Goal: Task Accomplishment & Management: Complete application form

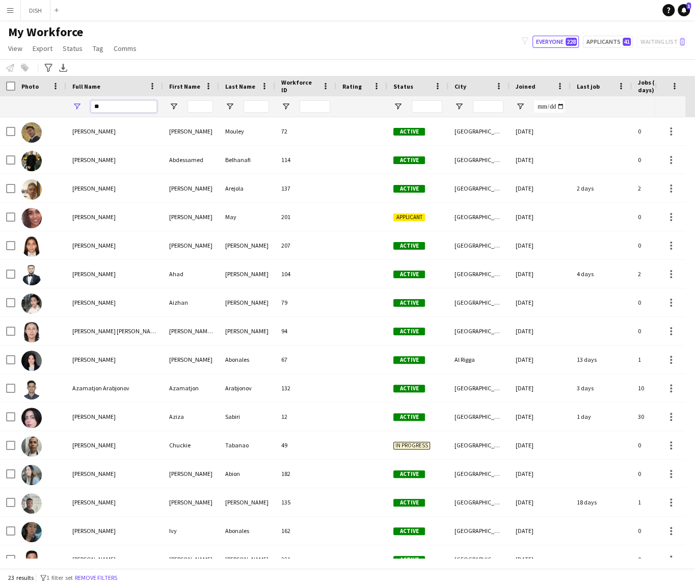
click at [117, 109] on input "**" at bounding box center [124, 106] width 66 height 12
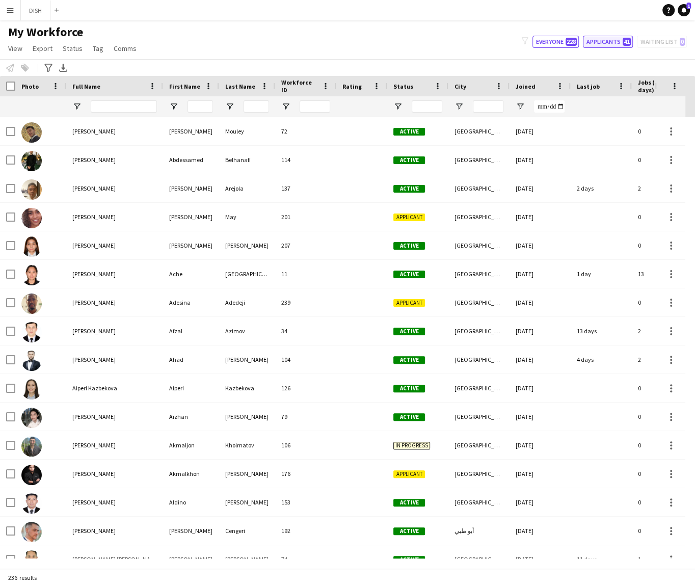
click at [596, 43] on button "Applicants 41" at bounding box center [608, 42] width 50 height 12
type input "**********"
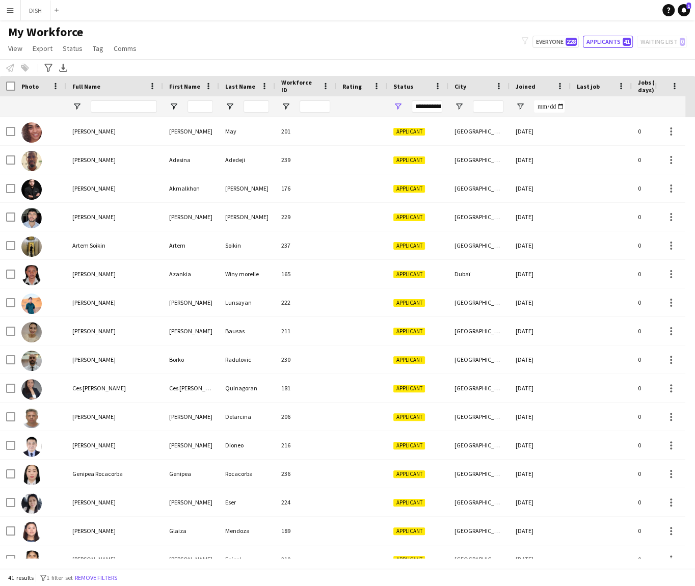
click at [0, 3] on button "Menu" at bounding box center [10, 10] width 20 height 20
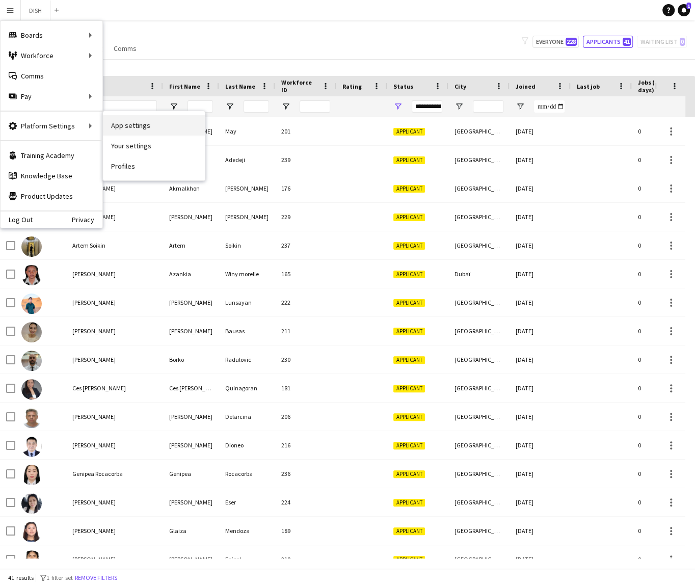
click at [118, 124] on link "App settings" at bounding box center [154, 125] width 102 height 20
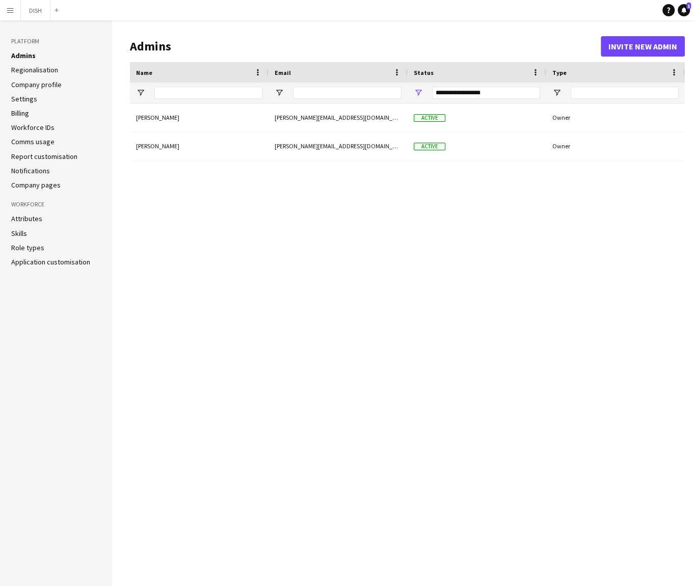
click at [12, 8] on app-icon "Menu" at bounding box center [10, 10] width 8 height 8
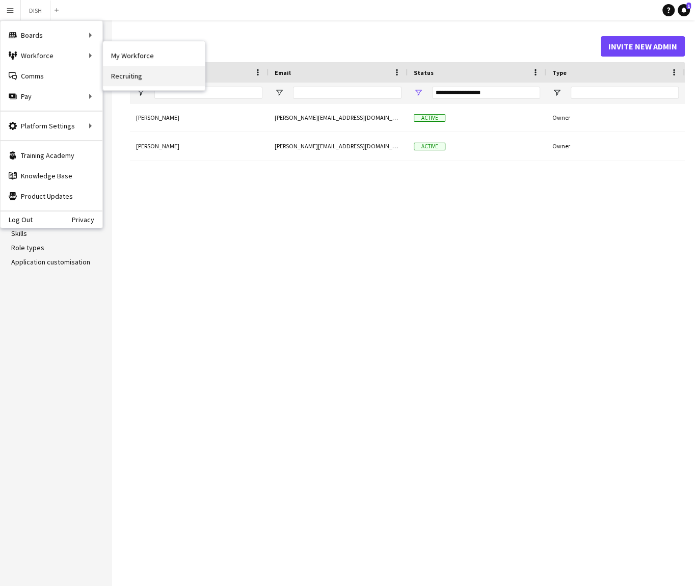
click at [134, 82] on link "Recruiting" at bounding box center [154, 76] width 102 height 20
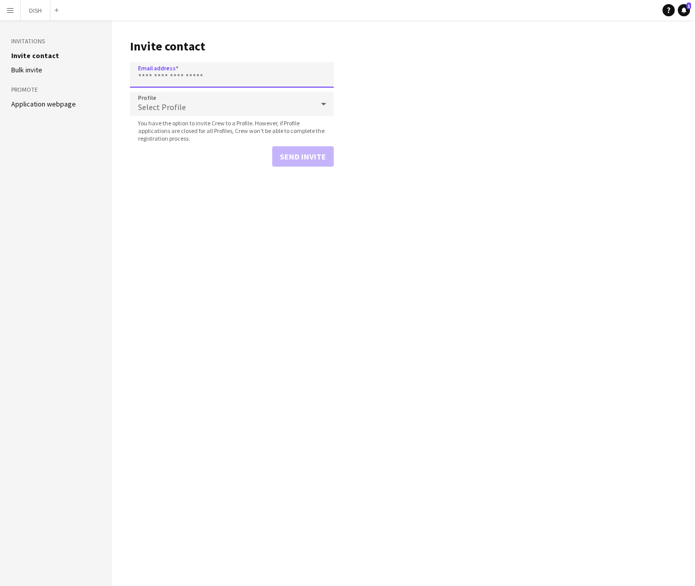
click at [195, 78] on input "Email address" at bounding box center [232, 74] width 204 height 25
paste input "**********"
type input "**********"
click at [208, 97] on div "Select Profile" at bounding box center [221, 104] width 183 height 24
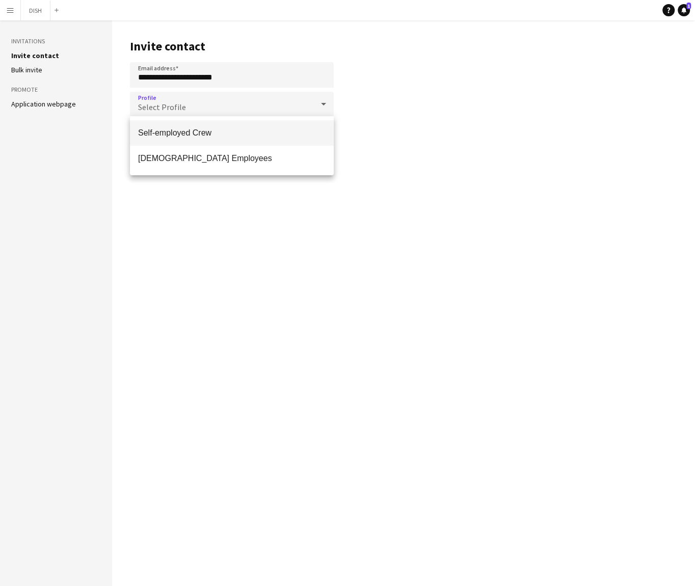
click at [214, 131] on span "Self-employed Crew" at bounding box center [232, 133] width 188 height 10
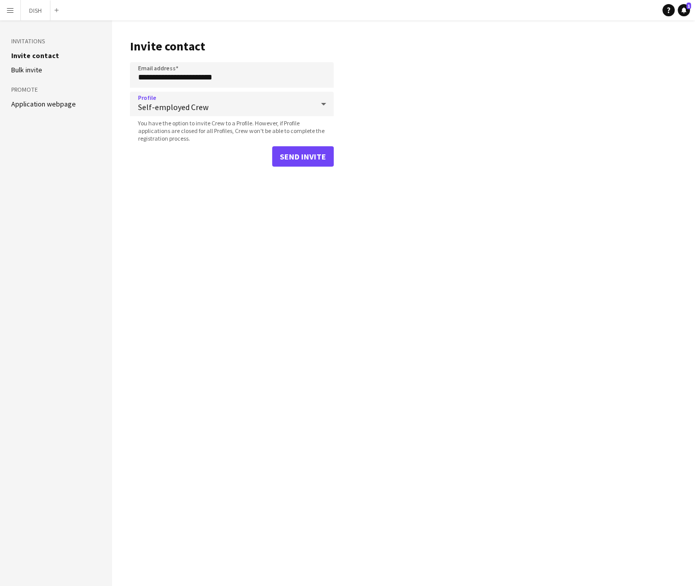
click at [231, 187] on main "**********" at bounding box center [403, 303] width 583 height 566
click at [286, 155] on button "Send invite" at bounding box center [303, 156] width 62 height 20
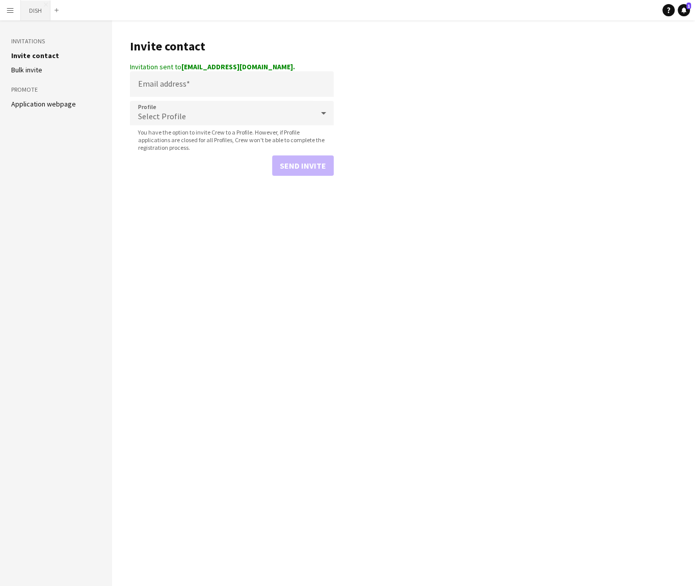
click at [32, 10] on button "DISH Close" at bounding box center [36, 11] width 30 height 20
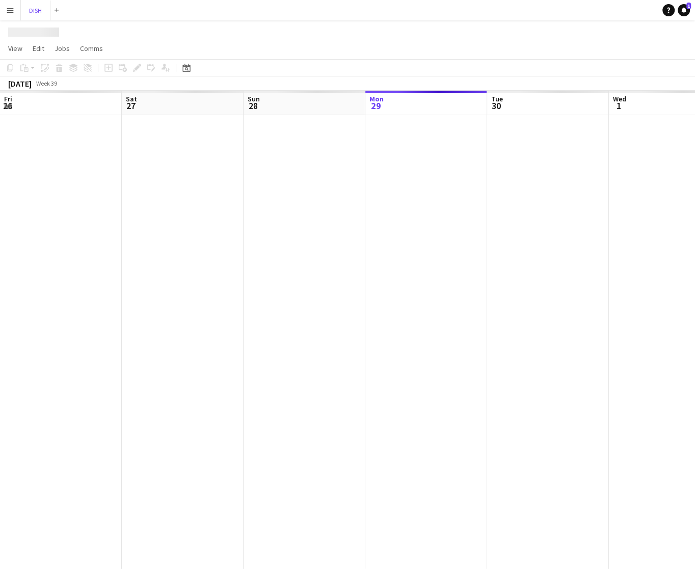
scroll to position [0, 244]
click at [2, 14] on button "Menu" at bounding box center [10, 10] width 20 height 20
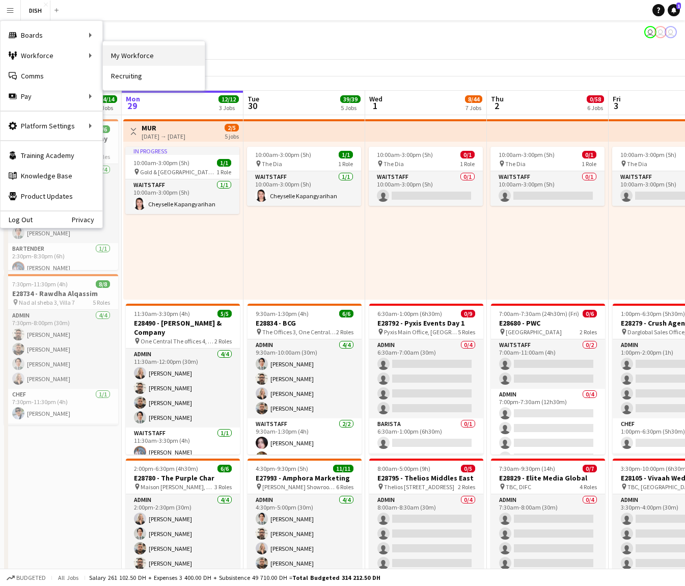
click at [114, 55] on link "My Workforce" at bounding box center [154, 55] width 102 height 20
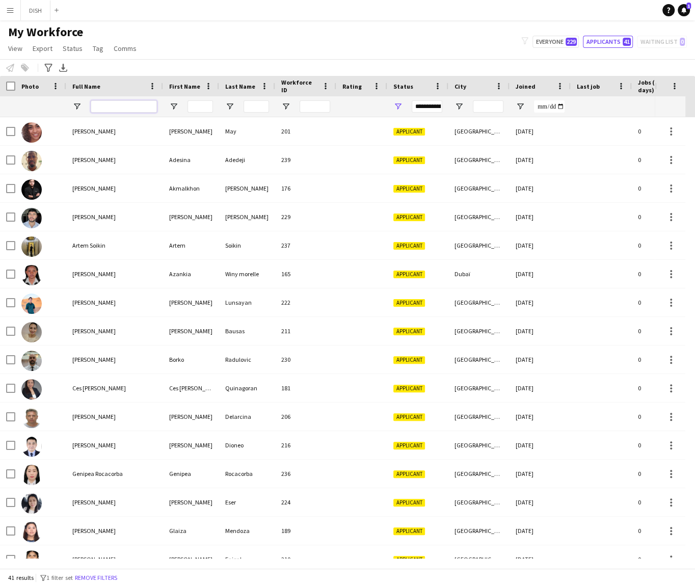
click at [98, 107] on input "Full Name Filter Input" at bounding box center [124, 106] width 66 height 12
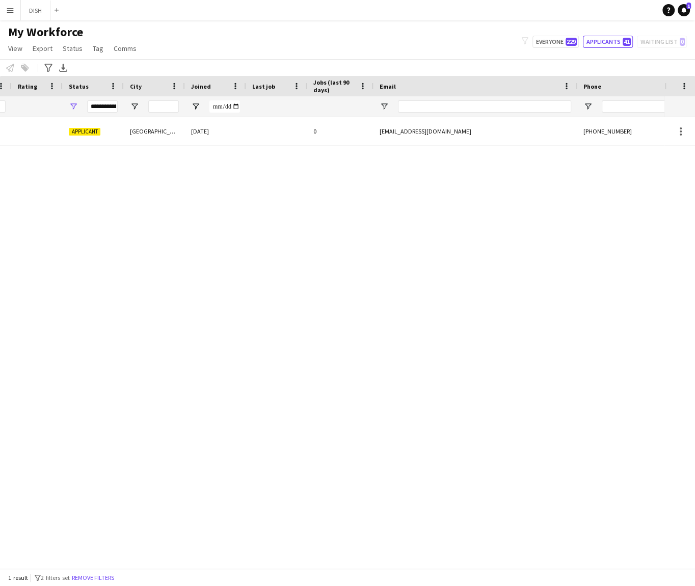
scroll to position [0, 257]
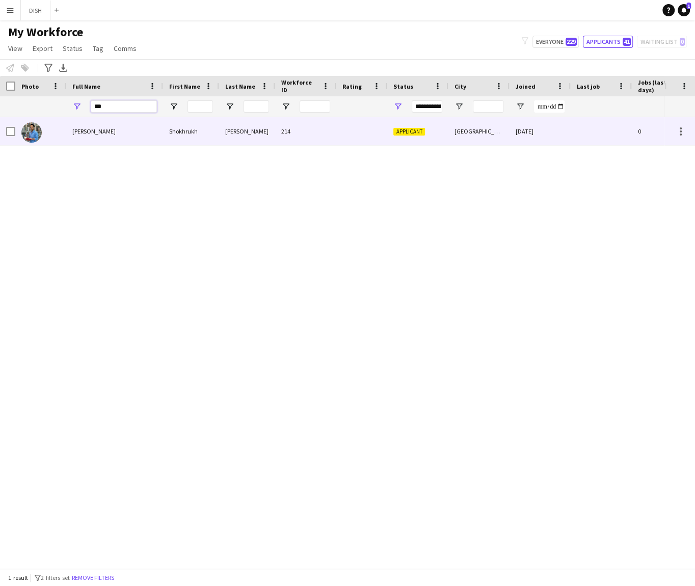
type input "***"
click at [129, 132] on div "Shokhrukh Islomov" at bounding box center [114, 131] width 97 height 28
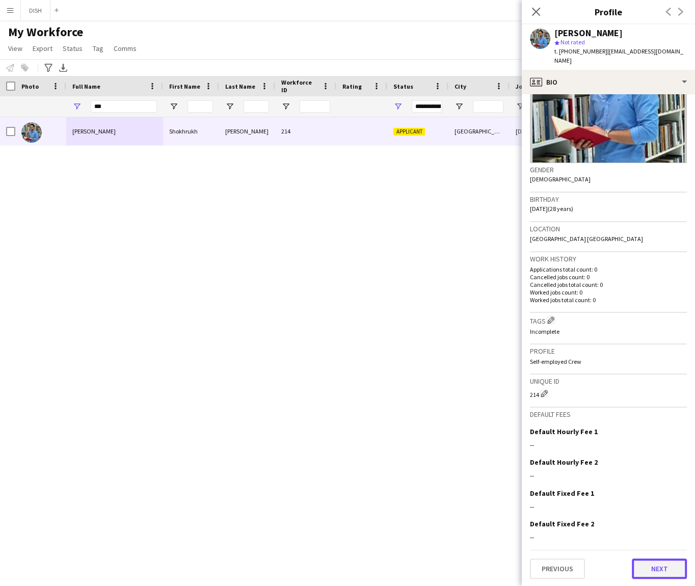
click at [647, 569] on button "Next" at bounding box center [659, 568] width 55 height 20
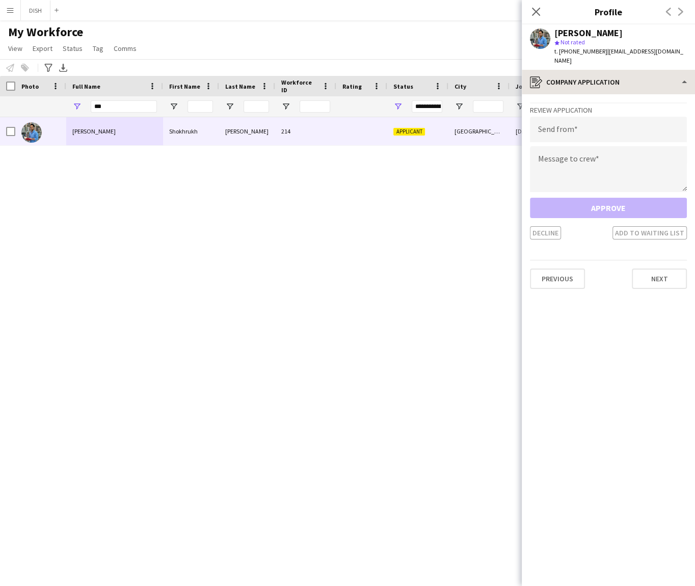
drag, startPoint x: 584, startPoint y: 85, endPoint x: 581, endPoint y: 76, distance: 9.0
click at [583, 83] on div "register Company application Bio Bio Company application Company application Do…" at bounding box center [608, 328] width 173 height 516
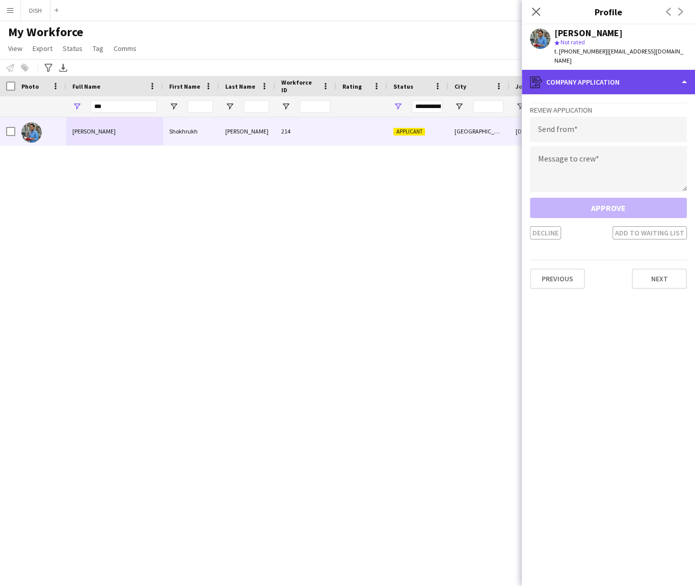
click at [581, 74] on div "register Company application" at bounding box center [608, 82] width 173 height 24
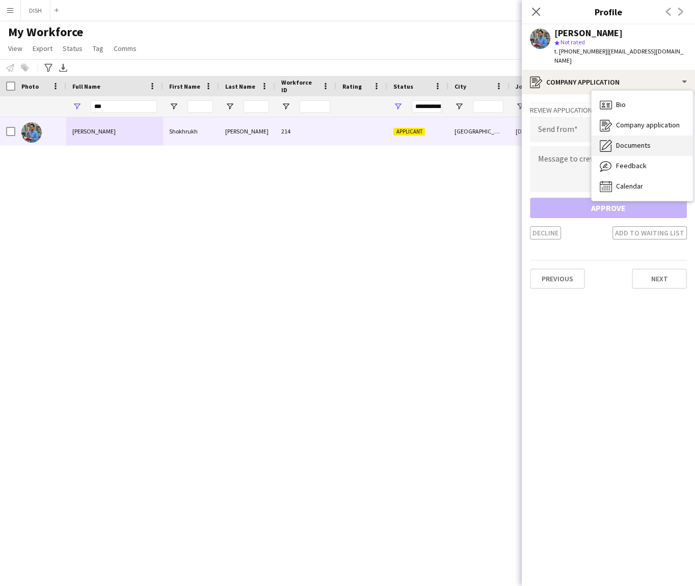
click at [623, 141] on span "Documents" at bounding box center [633, 145] width 35 height 9
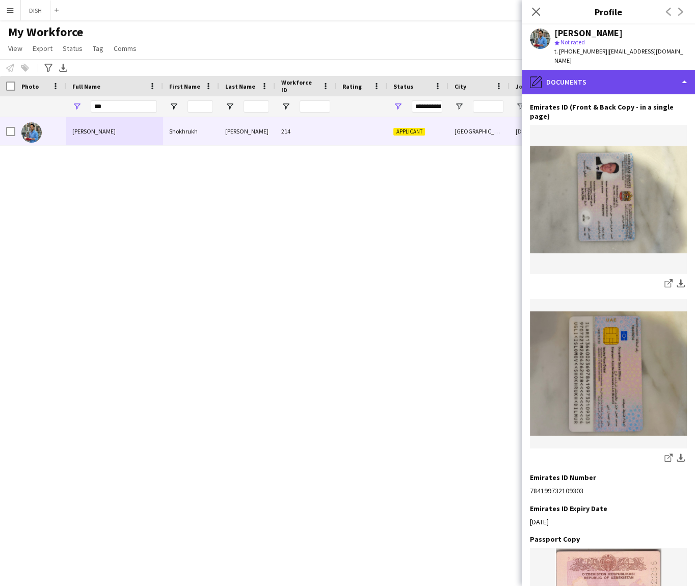
click at [565, 74] on div "pencil4 Documents" at bounding box center [608, 82] width 173 height 24
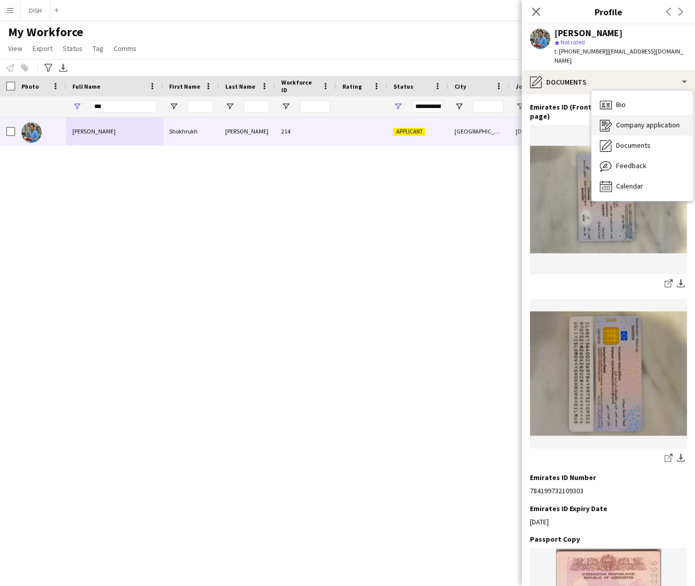
click at [653, 120] on span "Company application" at bounding box center [648, 124] width 64 height 9
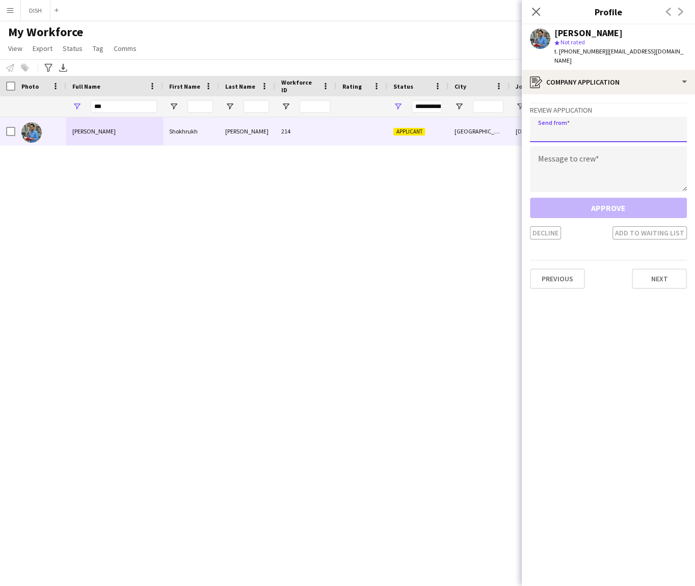
click at [618, 121] on input "email" at bounding box center [608, 129] width 157 height 25
type input "**********"
click at [577, 154] on textarea at bounding box center [608, 169] width 157 height 46
paste textarea "**********"
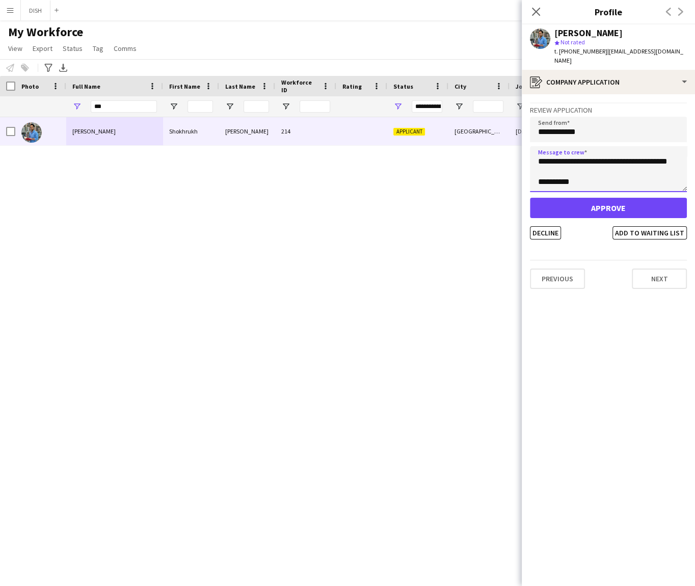
type textarea "**********"
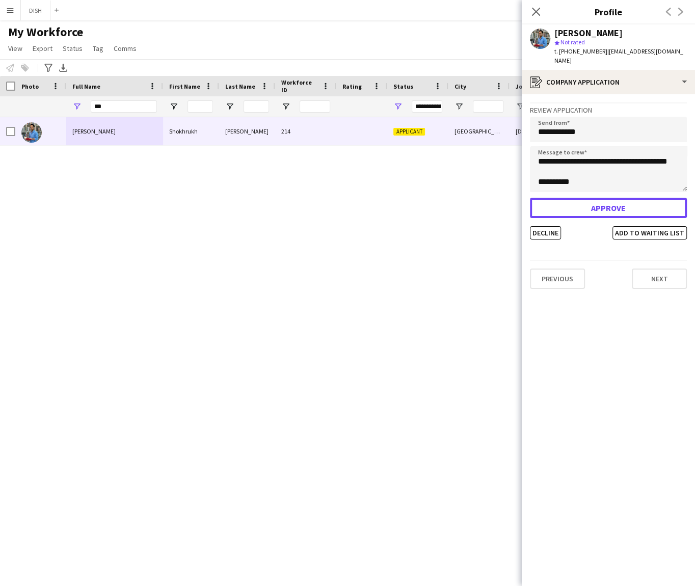
click at [600, 199] on button "Approve" at bounding box center [608, 208] width 157 height 20
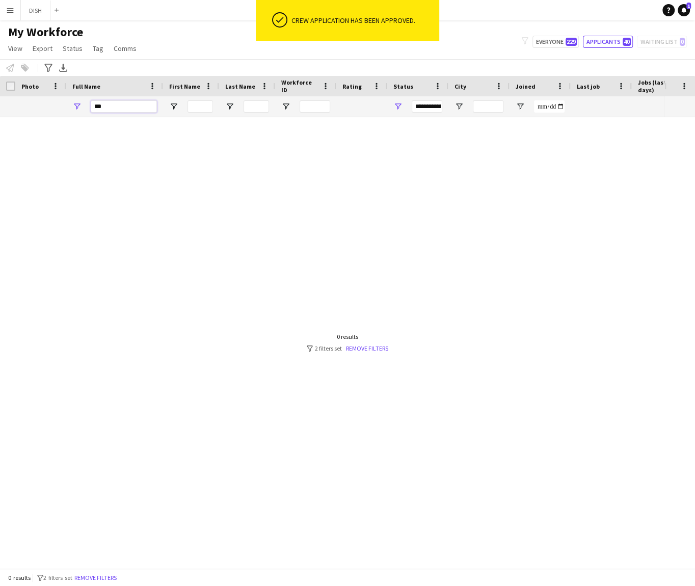
click at [102, 106] on input "***" at bounding box center [124, 106] width 66 height 12
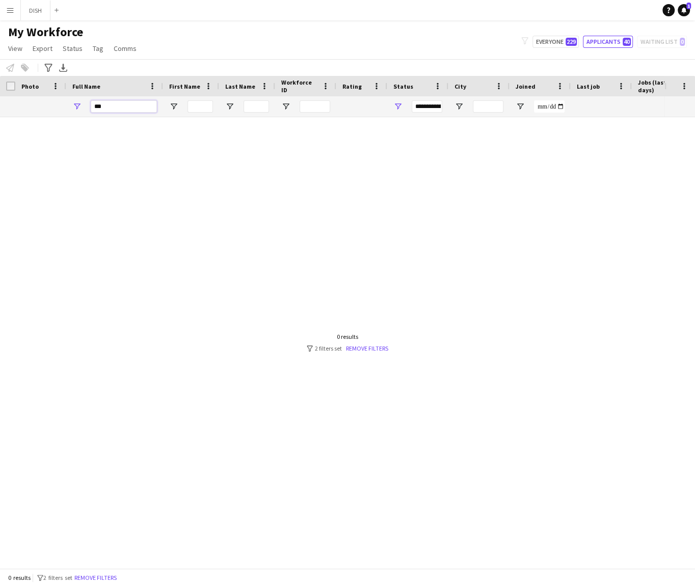
click at [102, 106] on input "***" at bounding box center [124, 106] width 66 height 12
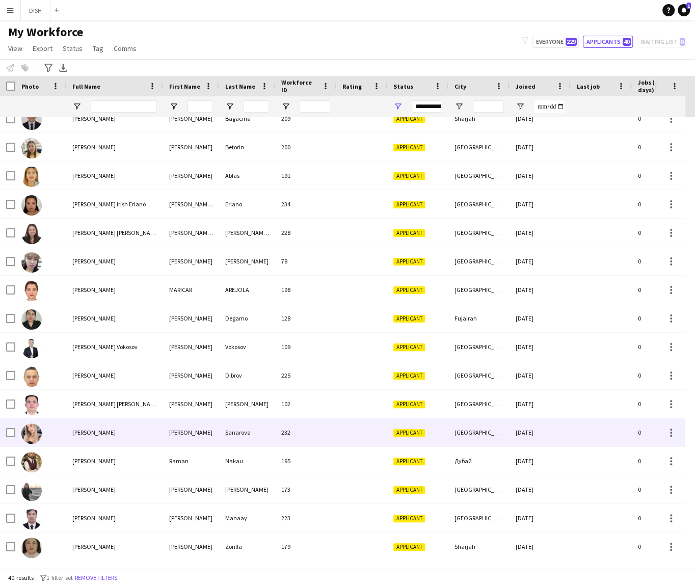
click at [102, 437] on div "Polina Sanarova" at bounding box center [114, 432] width 97 height 28
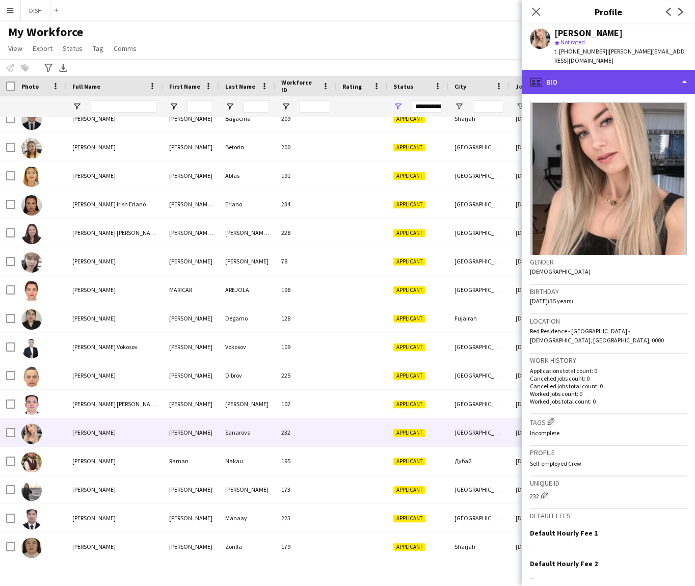
click at [677, 71] on div "profile Bio" at bounding box center [608, 82] width 173 height 24
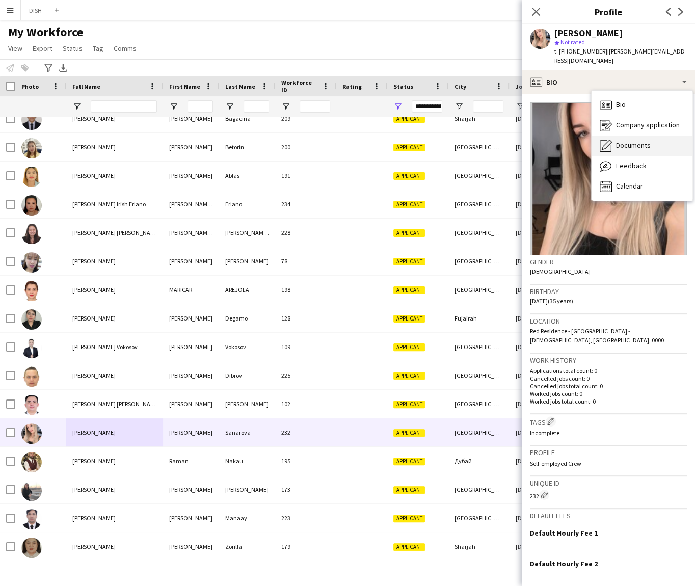
click at [672, 136] on div "Documents Documents" at bounding box center [642, 146] width 101 height 20
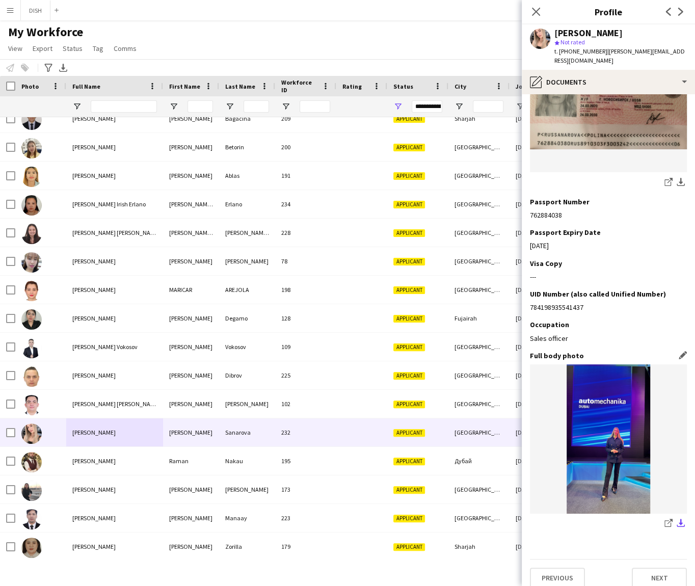
click at [677, 519] on app-icon "download-bottom" at bounding box center [681, 524] width 8 height 10
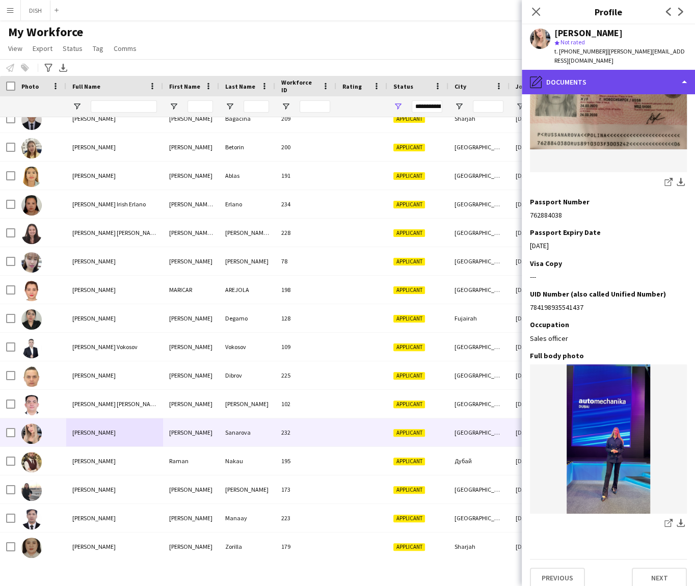
click at [624, 70] on div "pencil4 Documents" at bounding box center [608, 82] width 173 height 24
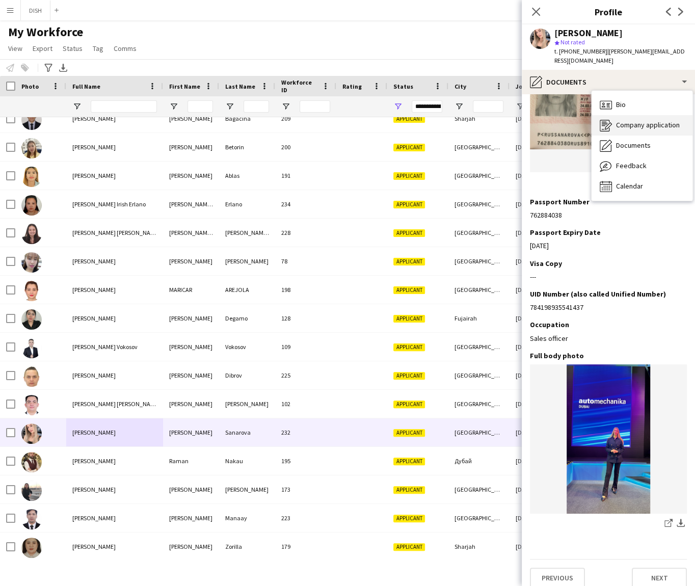
click at [662, 115] on div "Company application Company application" at bounding box center [642, 125] width 101 height 20
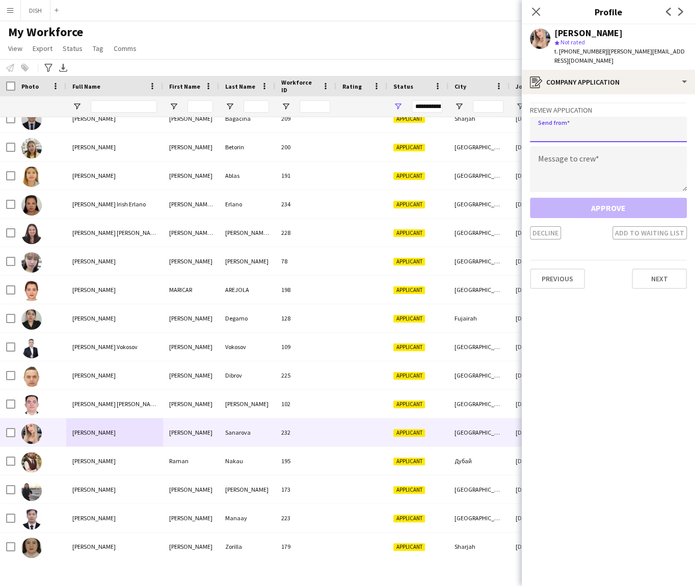
click at [624, 117] on input "email" at bounding box center [608, 129] width 157 height 25
type input "**********"
click at [616, 146] on textarea at bounding box center [608, 169] width 157 height 46
paste textarea "**********"
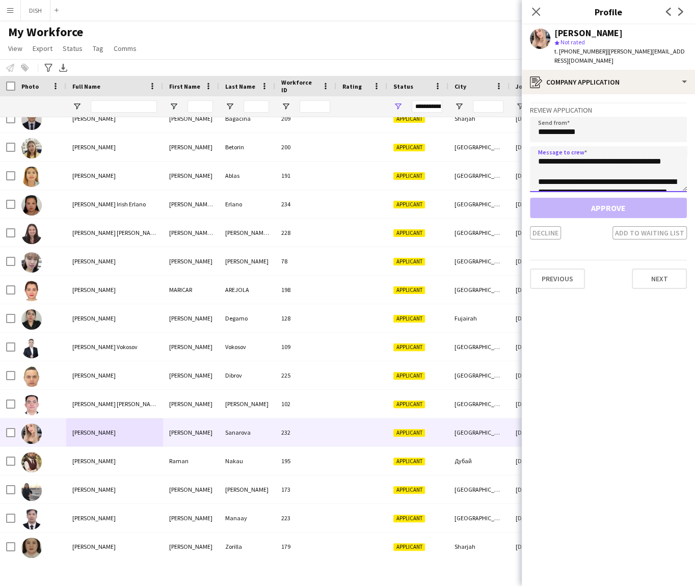
scroll to position [47, 0]
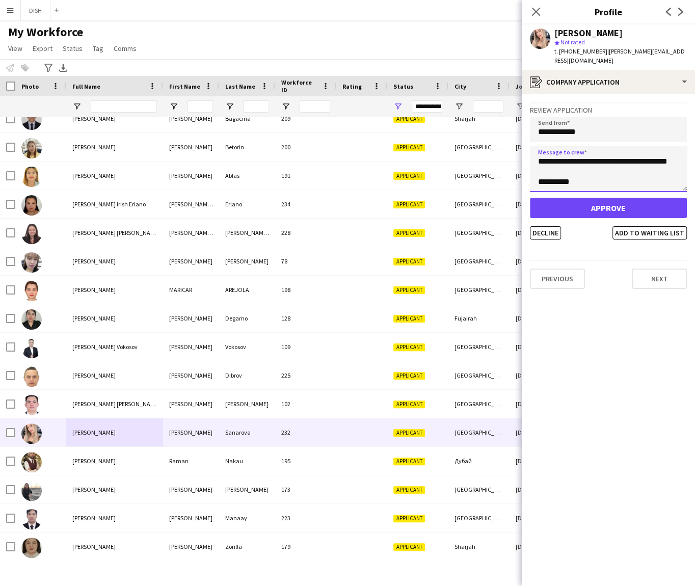
type textarea "**********"
click at [590, 201] on button "Approve" at bounding box center [608, 208] width 157 height 20
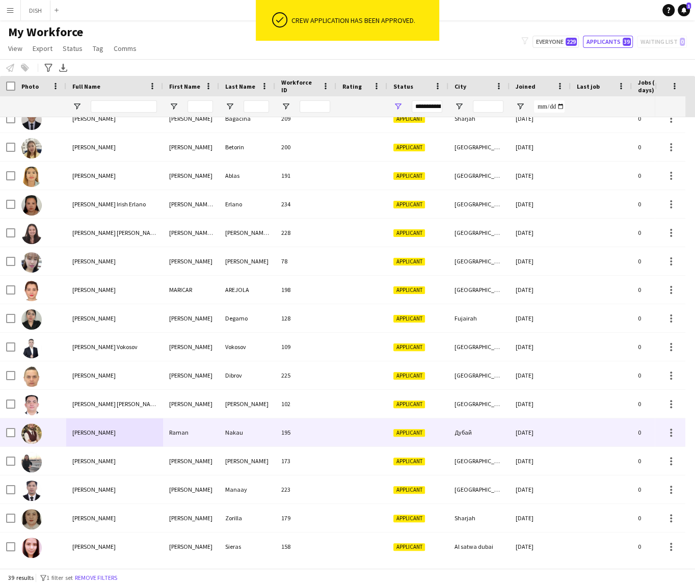
click at [146, 437] on div "Raman Nakau" at bounding box center [114, 432] width 97 height 28
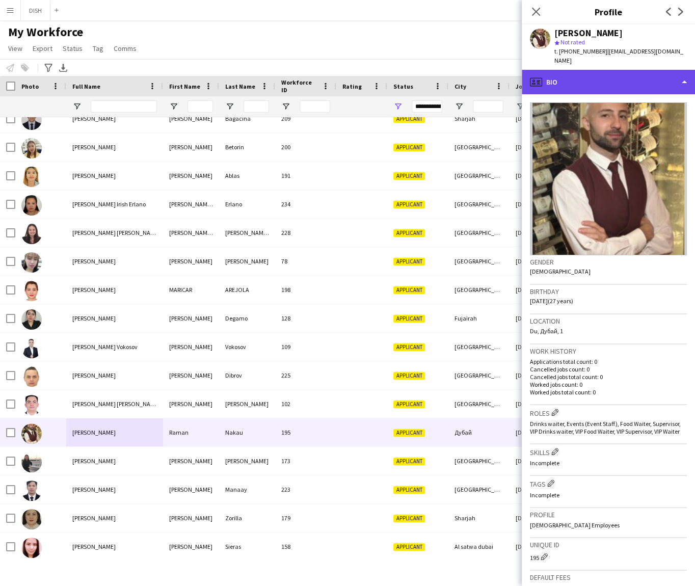
click at [611, 74] on div "profile Bio" at bounding box center [608, 82] width 173 height 24
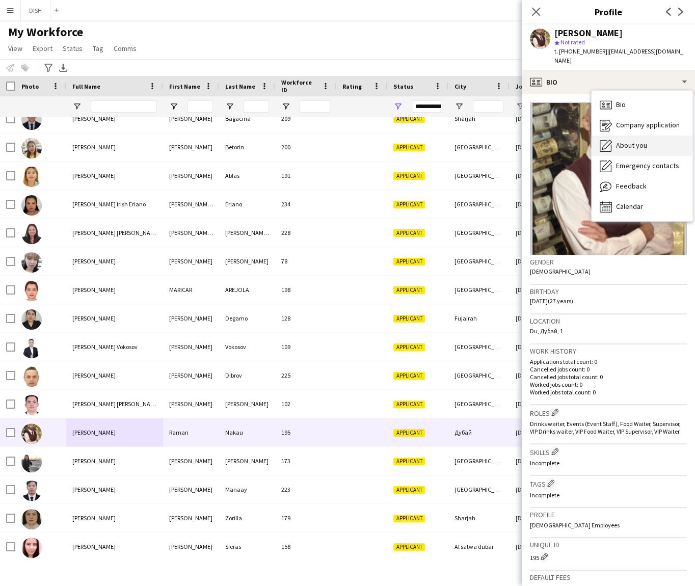
click at [637, 141] on span "About you" at bounding box center [631, 145] width 31 height 9
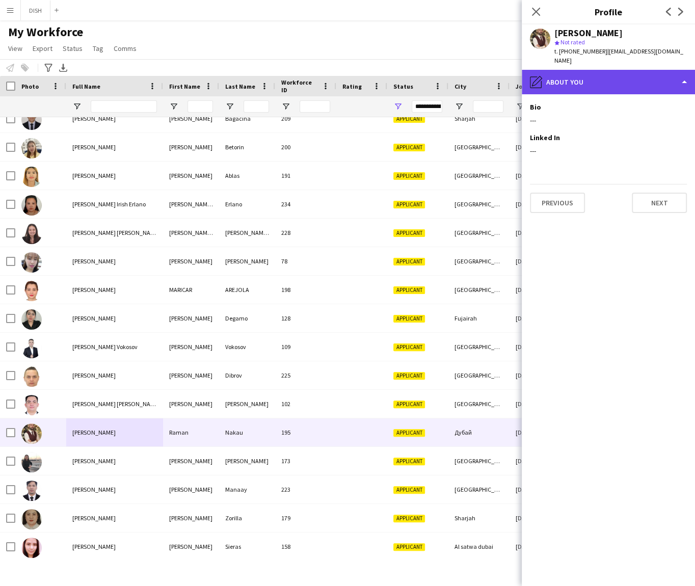
click at [600, 81] on div "pencil4 About you" at bounding box center [608, 82] width 173 height 24
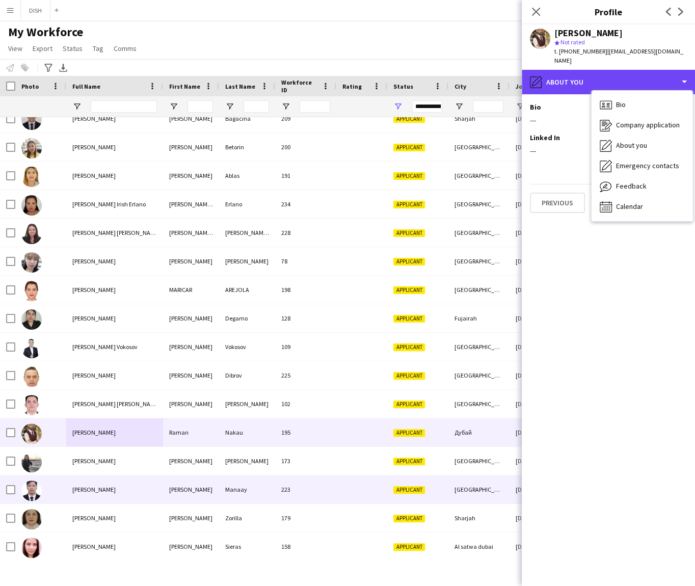
scroll to position [622, 0]
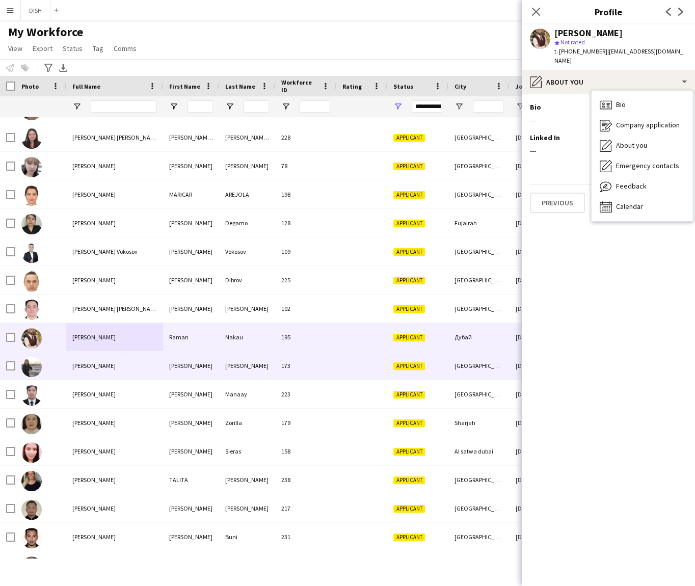
click at [114, 370] on div "Rhea Hersey" at bounding box center [114, 366] width 97 height 28
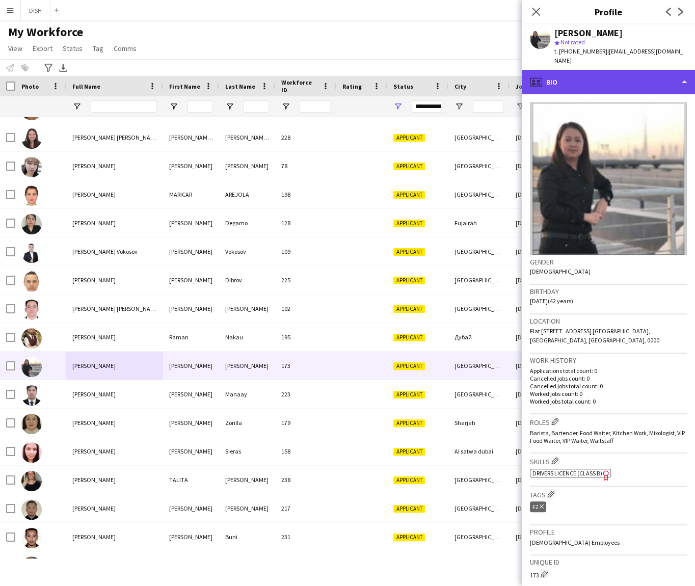
click at [607, 76] on div "profile Bio" at bounding box center [608, 82] width 173 height 24
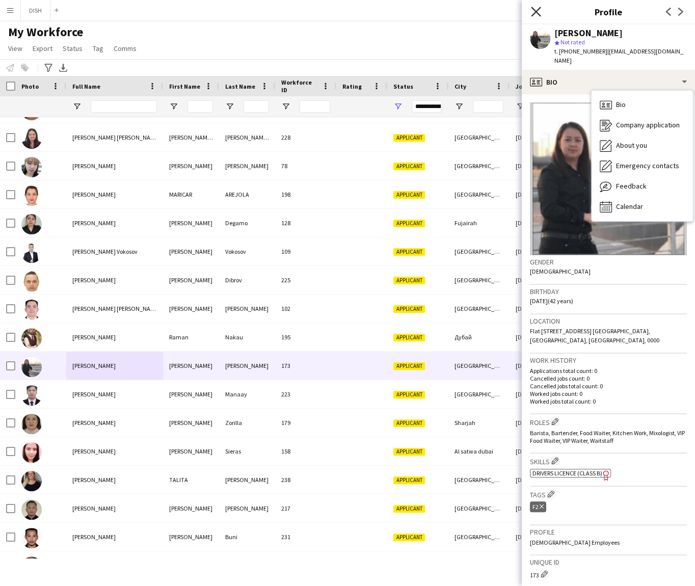
click at [537, 16] on icon "Close pop-in" at bounding box center [536, 12] width 10 height 10
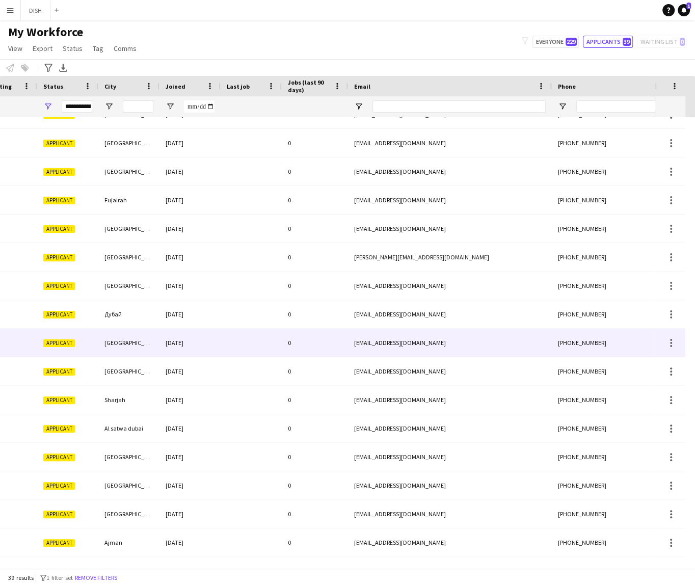
scroll to position [0, 357]
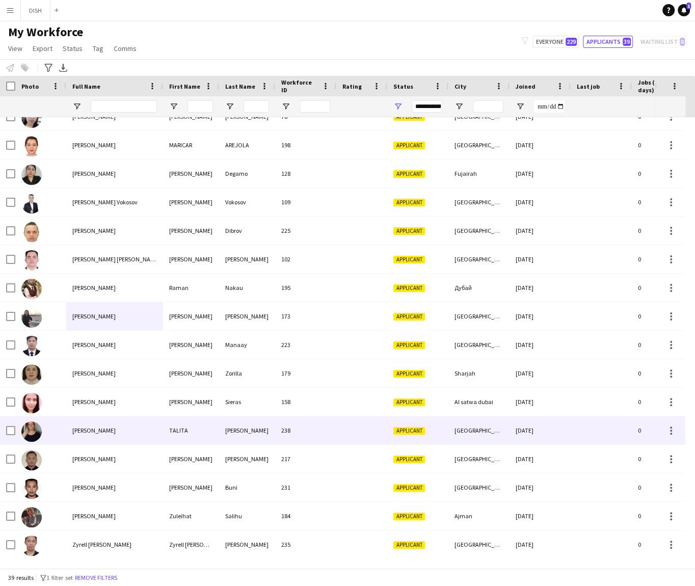
click at [108, 436] on div "TALITA SOARES" at bounding box center [114, 430] width 97 height 28
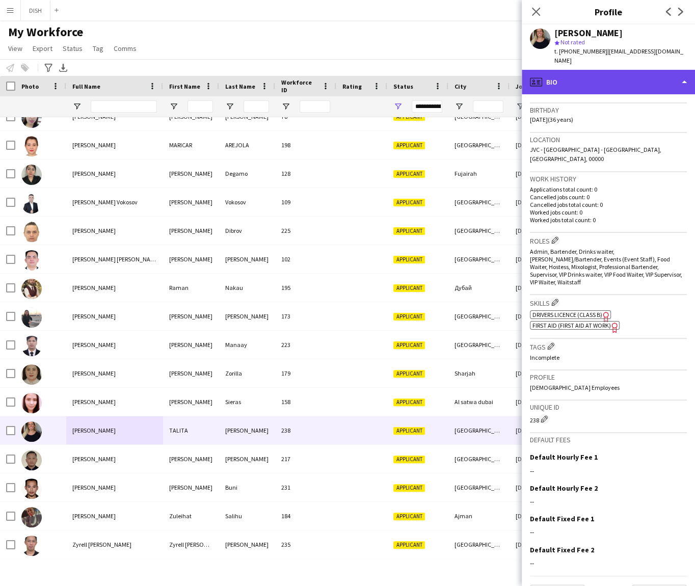
click at [635, 74] on div "profile Bio" at bounding box center [608, 82] width 173 height 24
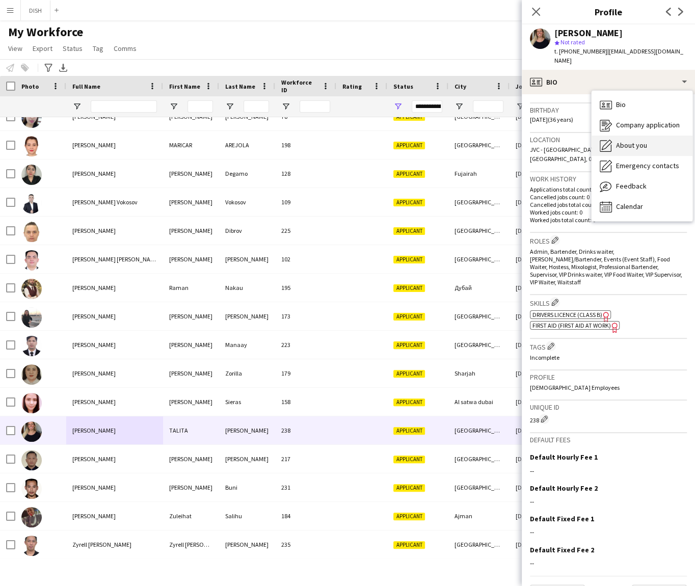
click at [651, 136] on div "About you About you" at bounding box center [642, 146] width 101 height 20
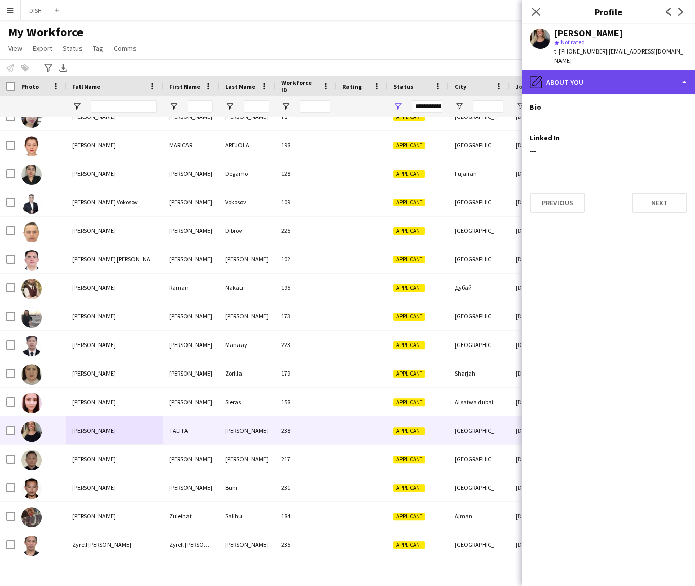
click at [634, 77] on div "pencil4 About you" at bounding box center [608, 82] width 173 height 24
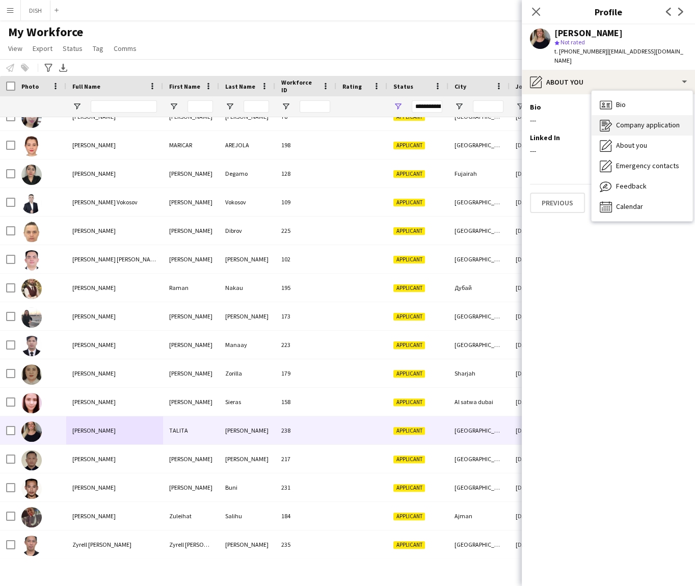
click at [654, 120] on span "Company application" at bounding box center [648, 124] width 64 height 9
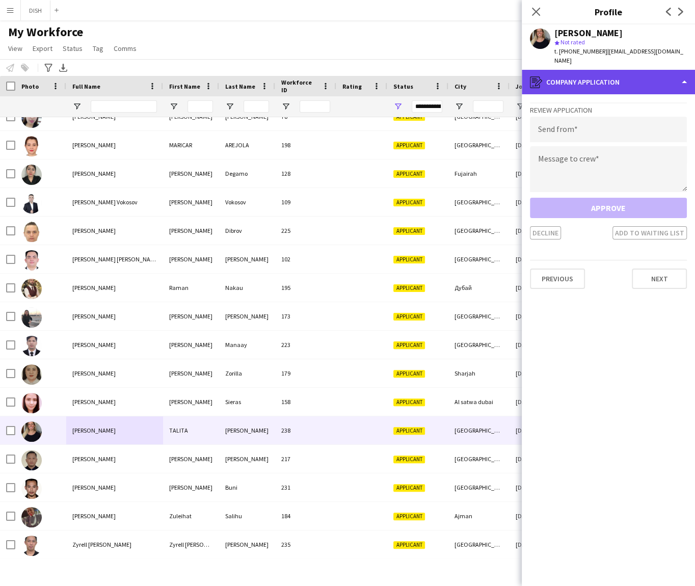
click at [635, 74] on div "register Company application" at bounding box center [608, 82] width 173 height 24
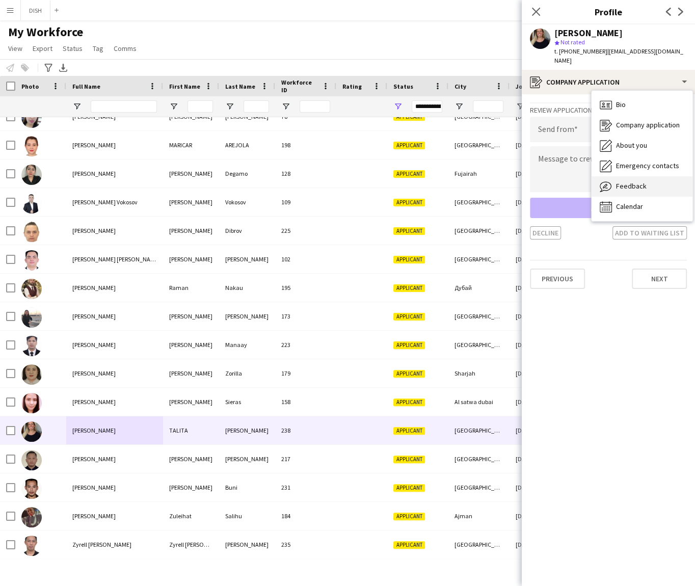
click at [662, 176] on div "Feedback Feedback" at bounding box center [642, 186] width 101 height 20
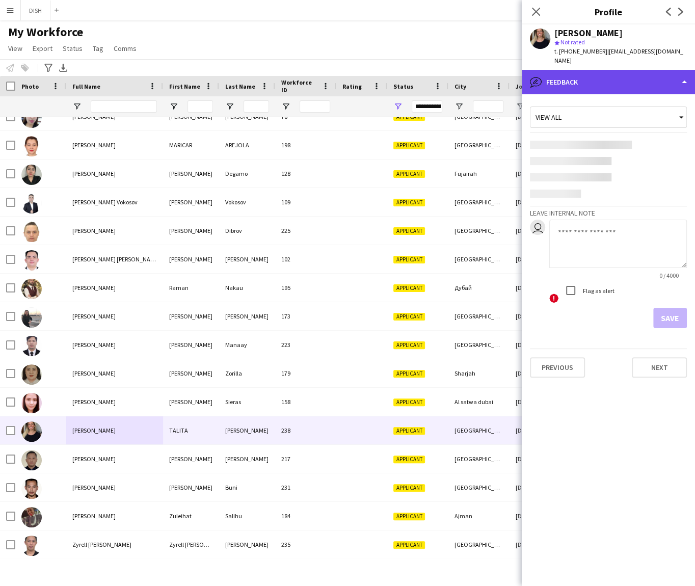
click at [630, 70] on div "bubble-pencil Feedback" at bounding box center [608, 82] width 173 height 24
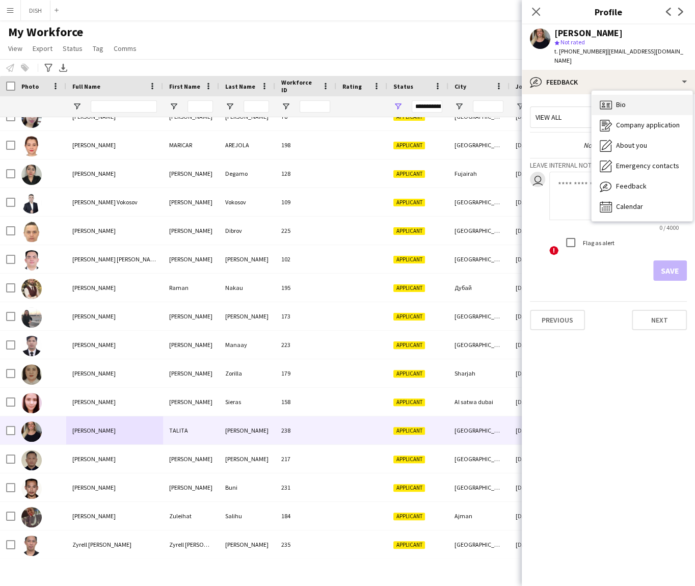
click at [629, 101] on div "Bio Bio" at bounding box center [642, 105] width 101 height 20
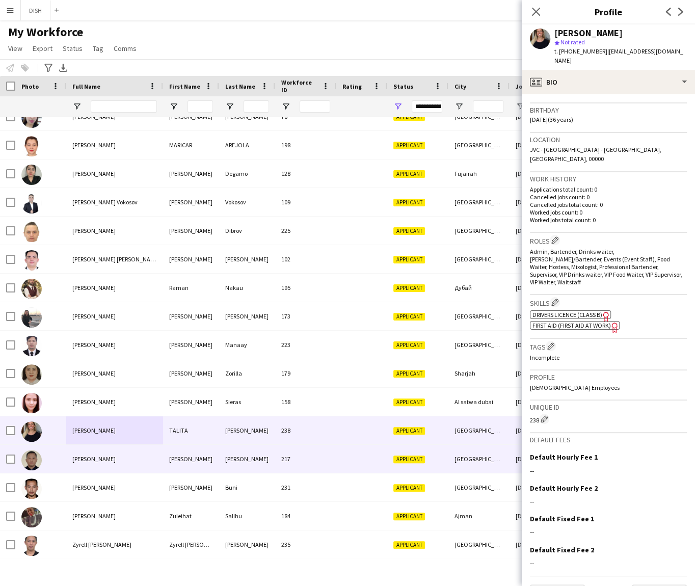
click at [152, 457] on div "Tristan Dimayuga" at bounding box center [114, 459] width 97 height 28
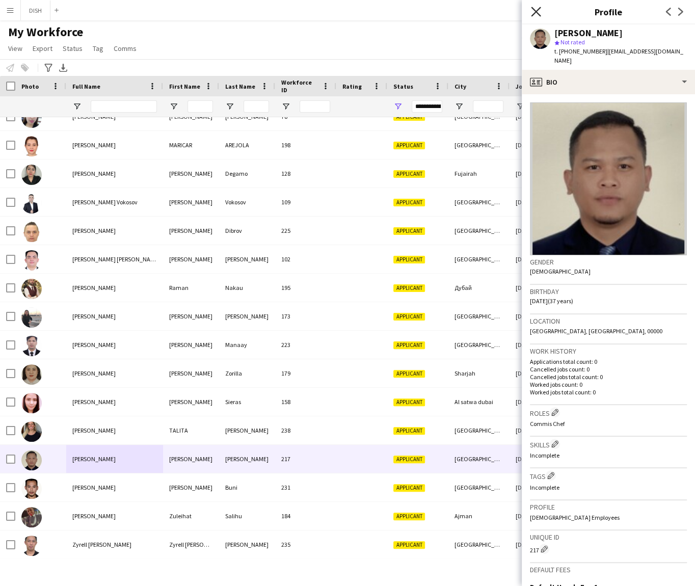
click at [538, 14] on icon at bounding box center [536, 12] width 10 height 10
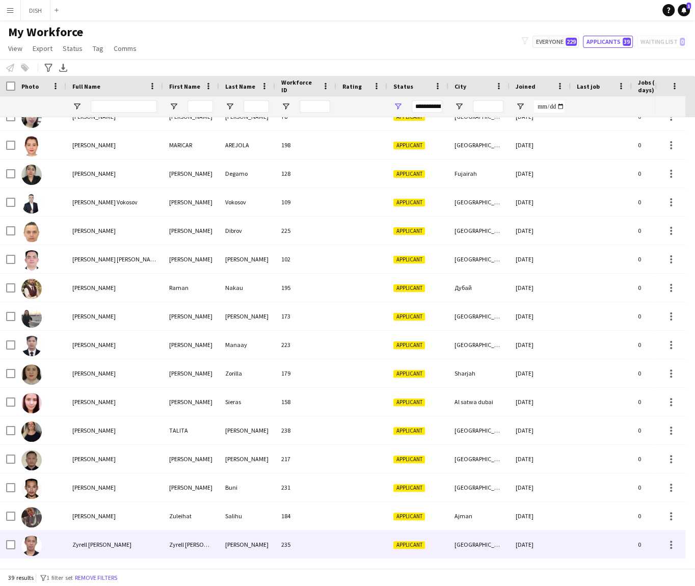
click at [142, 534] on div "Zyrell Jeff Santiago" at bounding box center [114, 544] width 97 height 28
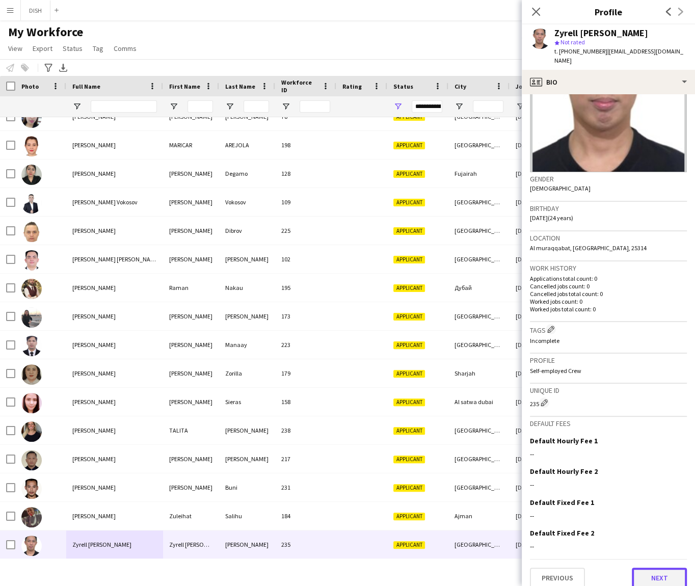
click at [646, 568] on button "Next" at bounding box center [659, 578] width 55 height 20
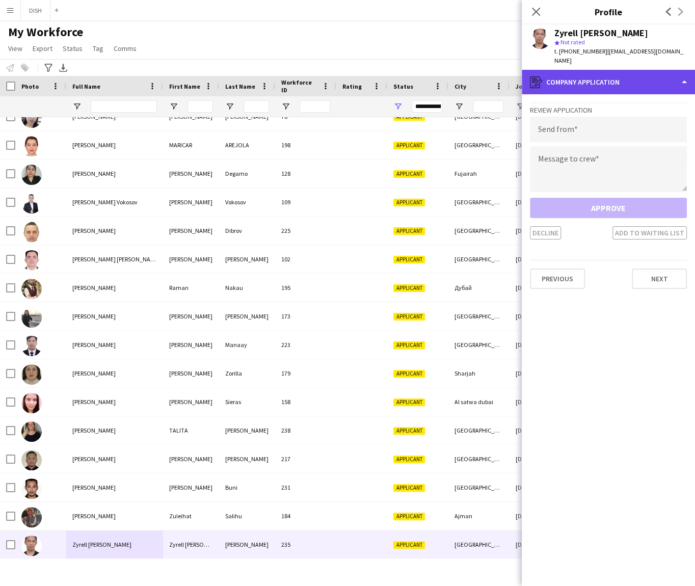
click at [592, 79] on div "register Company application" at bounding box center [608, 82] width 173 height 24
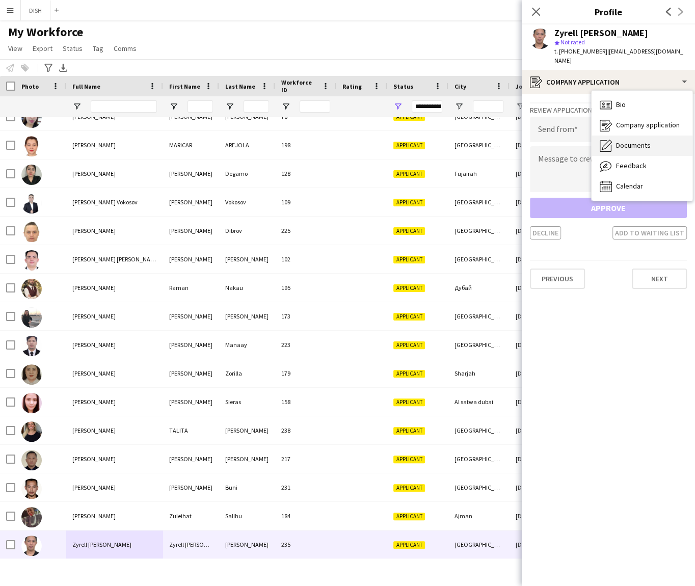
click at [628, 136] on div "Documents Documents" at bounding box center [642, 146] width 101 height 20
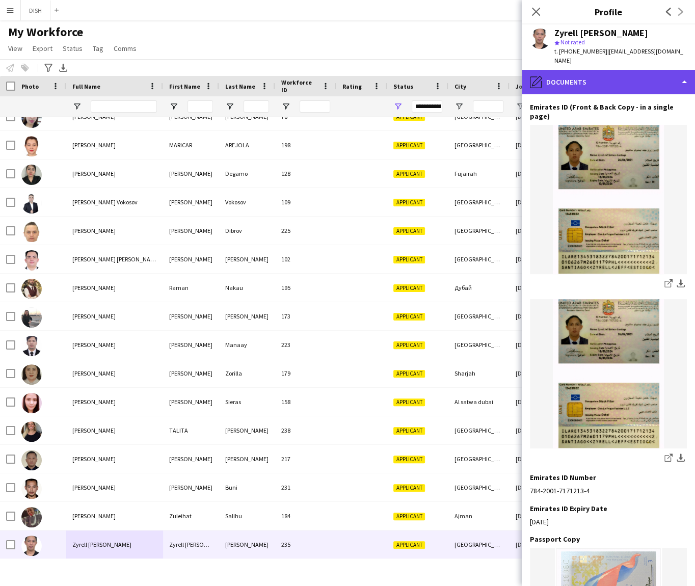
click at [594, 78] on div "pencil4 Documents" at bounding box center [608, 82] width 173 height 24
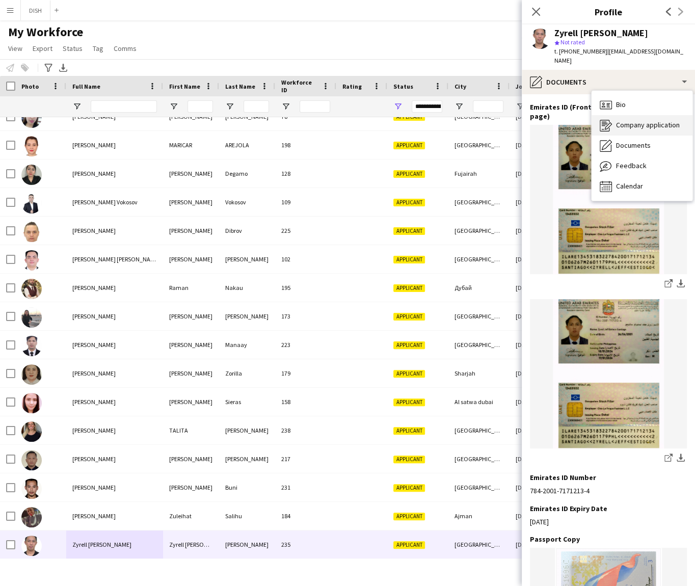
click at [628, 120] on span "Company application" at bounding box center [648, 124] width 64 height 9
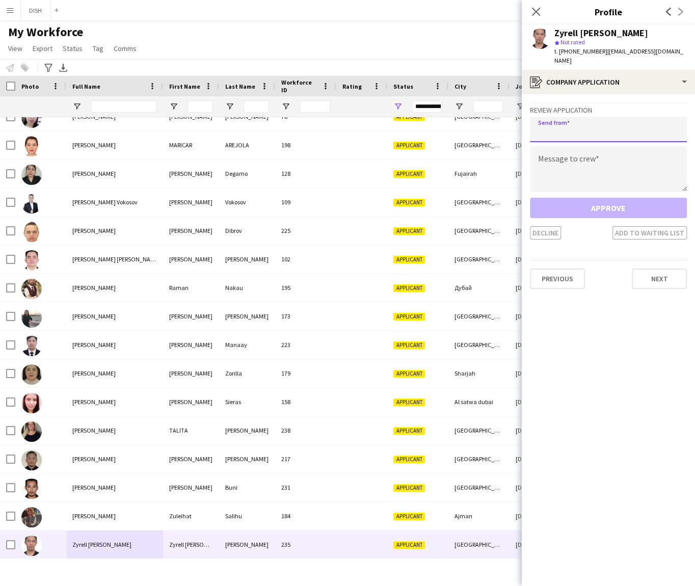
click at [604, 117] on input "email" at bounding box center [608, 129] width 157 height 25
type input "**********"
click at [598, 146] on textarea at bounding box center [608, 169] width 157 height 46
paste textarea "**********"
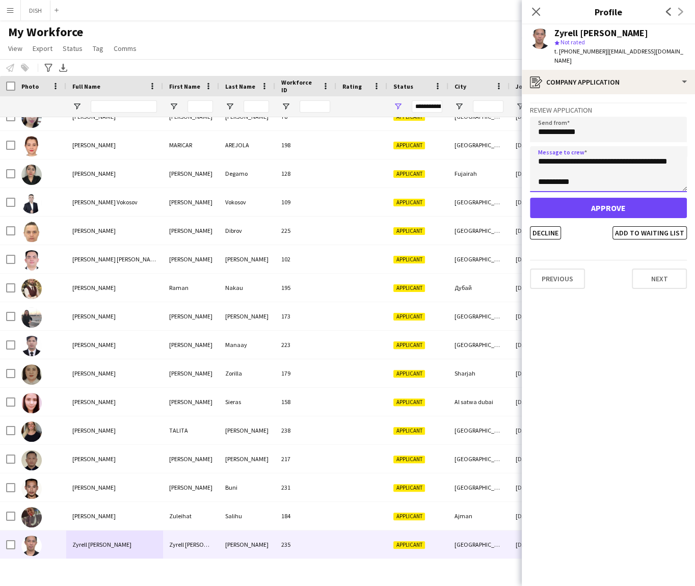
type textarea "**********"
click at [566, 185] on div "**********" at bounding box center [608, 170] width 157 height 137
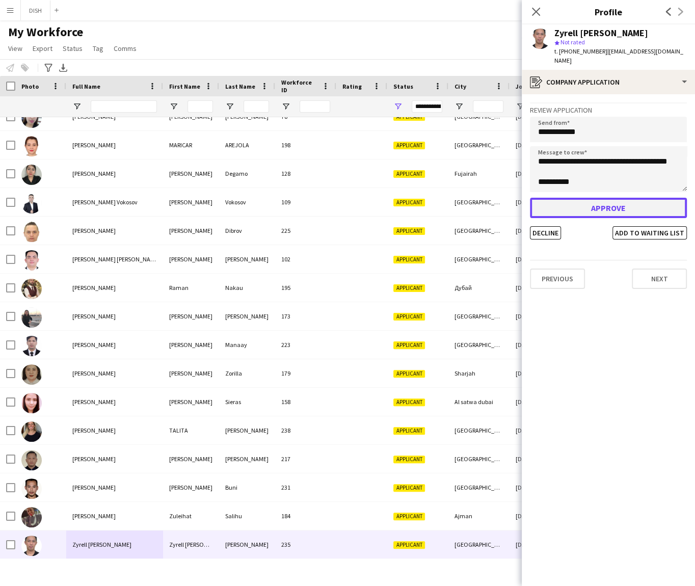
click at [569, 198] on button "Approve" at bounding box center [608, 208] width 157 height 20
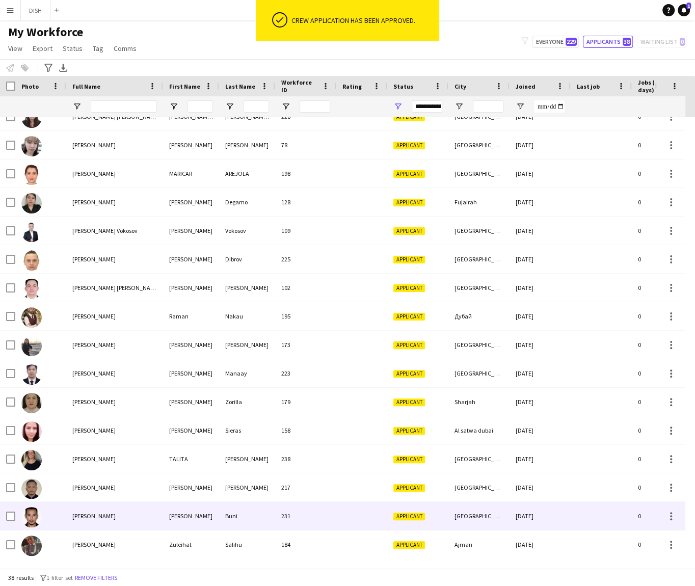
click at [104, 506] on div "Wenthon karl Buni" at bounding box center [114, 516] width 97 height 28
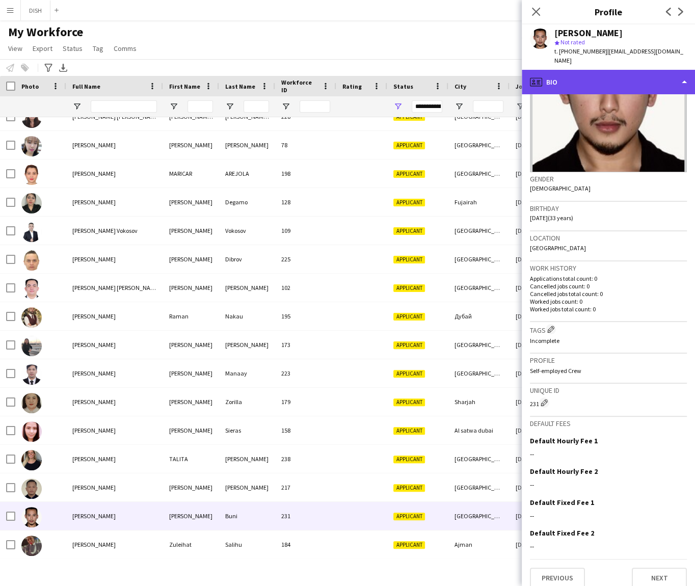
click at [598, 70] on div "profile Bio" at bounding box center [608, 82] width 173 height 24
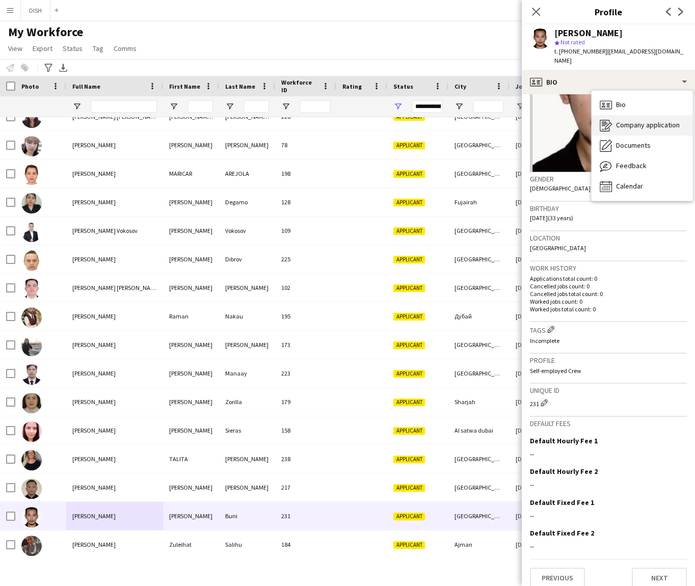
click at [627, 120] on span "Company application" at bounding box center [648, 124] width 64 height 9
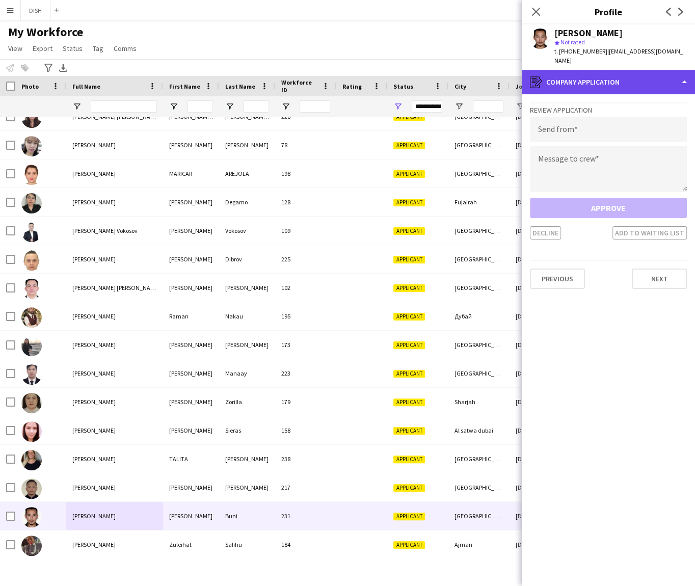
click at [599, 71] on div "register Company application" at bounding box center [608, 82] width 173 height 24
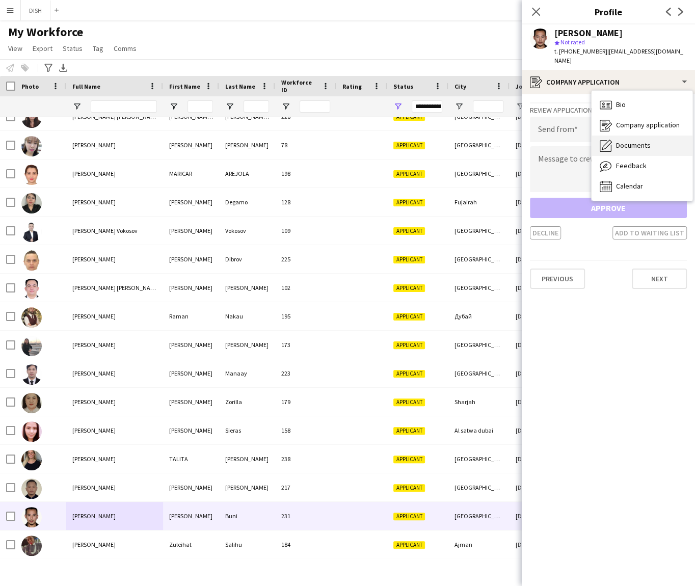
click at [630, 141] on span "Documents" at bounding box center [633, 145] width 35 height 9
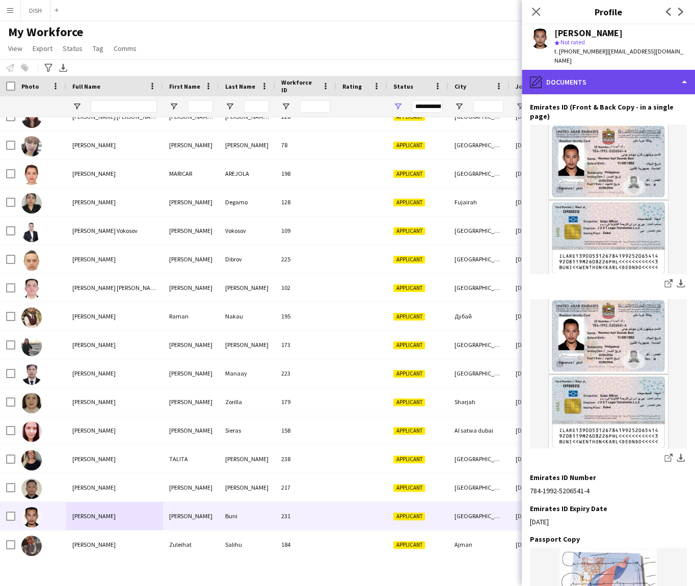
click at [633, 70] on div "pencil4 Documents" at bounding box center [608, 82] width 173 height 24
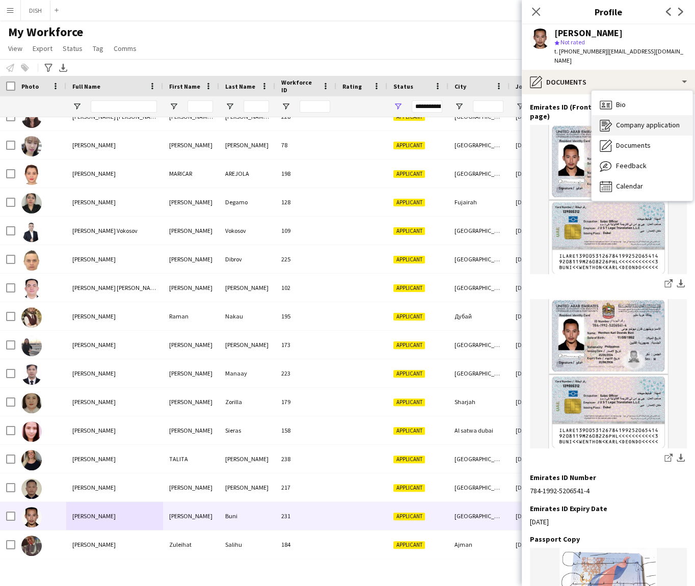
click at [639, 120] on span "Company application" at bounding box center [648, 124] width 64 height 9
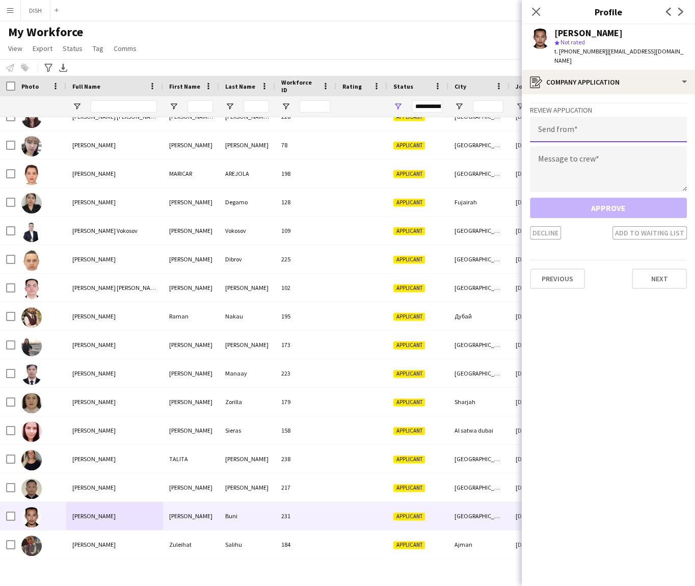
click at [618, 128] on input "email" at bounding box center [608, 129] width 157 height 25
type input "**********"
click at [610, 154] on textarea at bounding box center [608, 169] width 157 height 46
paste textarea "**********"
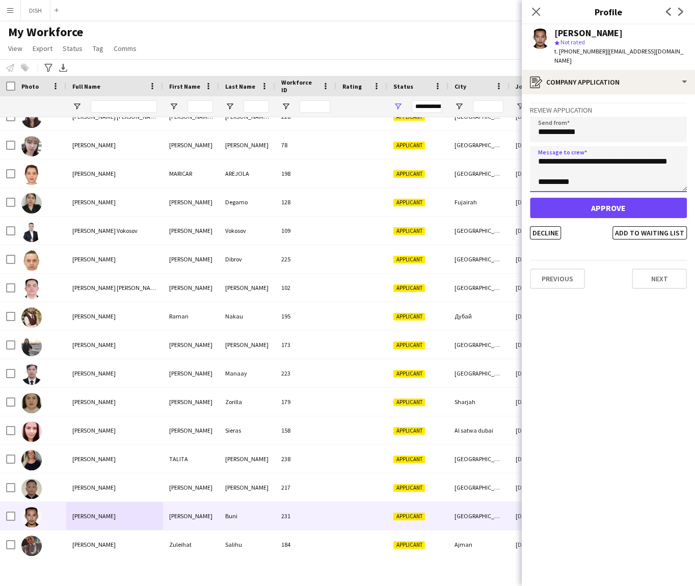
type textarea "**********"
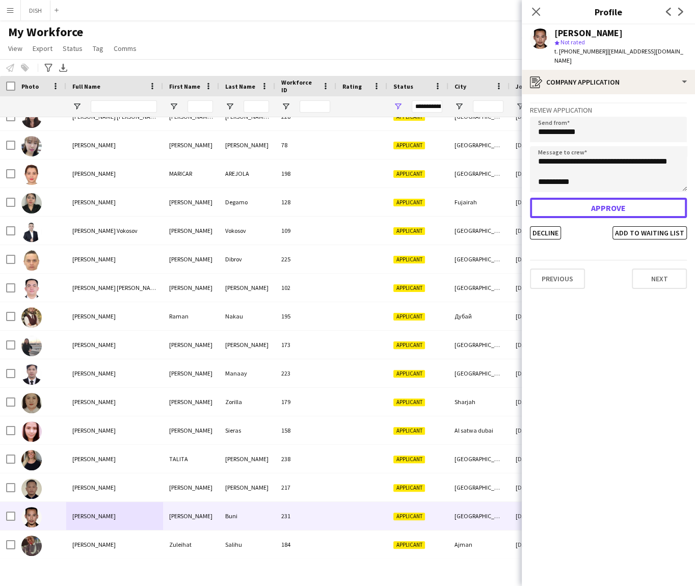
click at [605, 198] on button "Approve" at bounding box center [608, 208] width 157 height 20
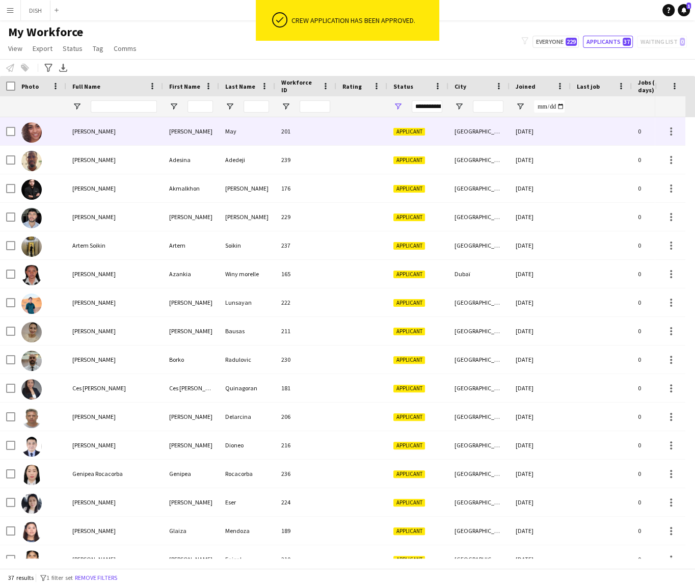
click at [114, 134] on div "[PERSON_NAME]" at bounding box center [114, 131] width 97 height 28
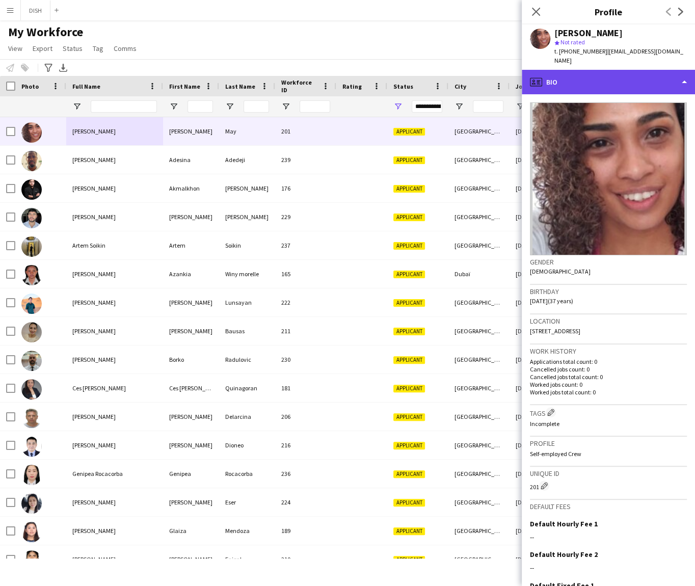
click at [562, 75] on div "profile Bio" at bounding box center [608, 82] width 173 height 24
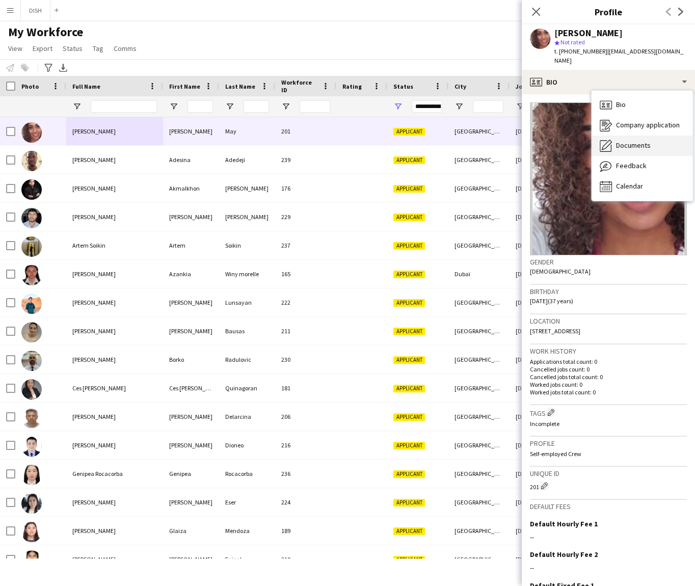
click at [667, 142] on div "Documents Documents" at bounding box center [642, 146] width 101 height 20
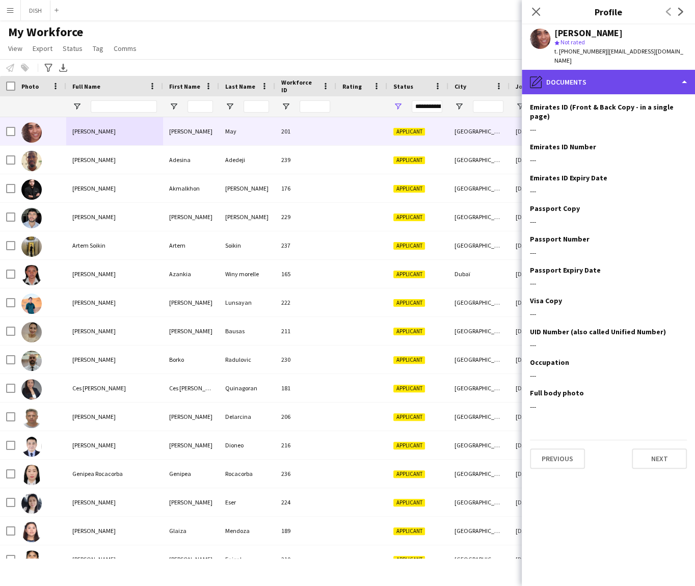
click at [624, 82] on div "pencil4 Documents" at bounding box center [608, 82] width 173 height 24
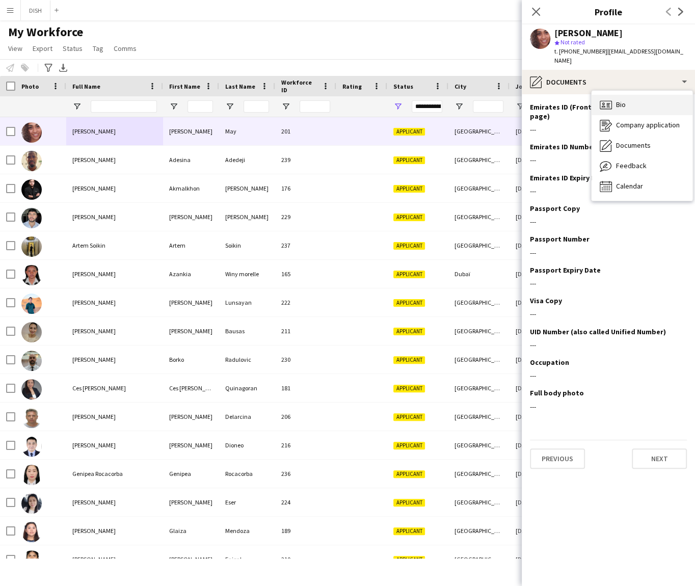
click at [618, 100] on span "Bio" at bounding box center [621, 104] width 10 height 9
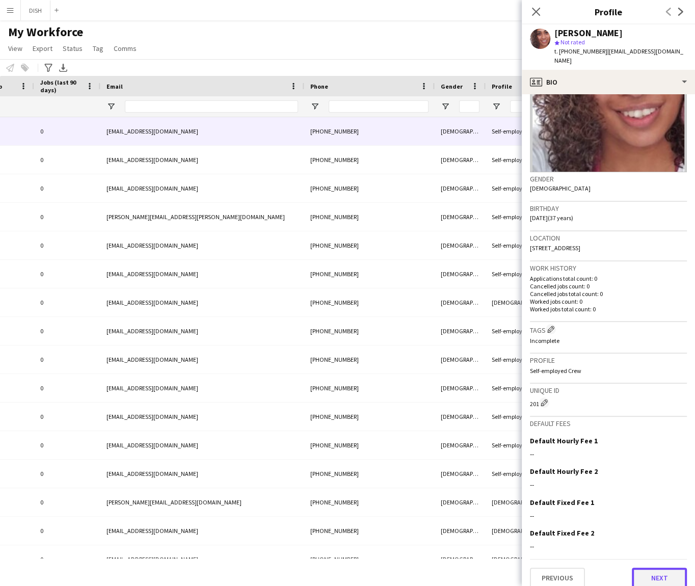
click at [645, 571] on button "Next" at bounding box center [659, 578] width 55 height 20
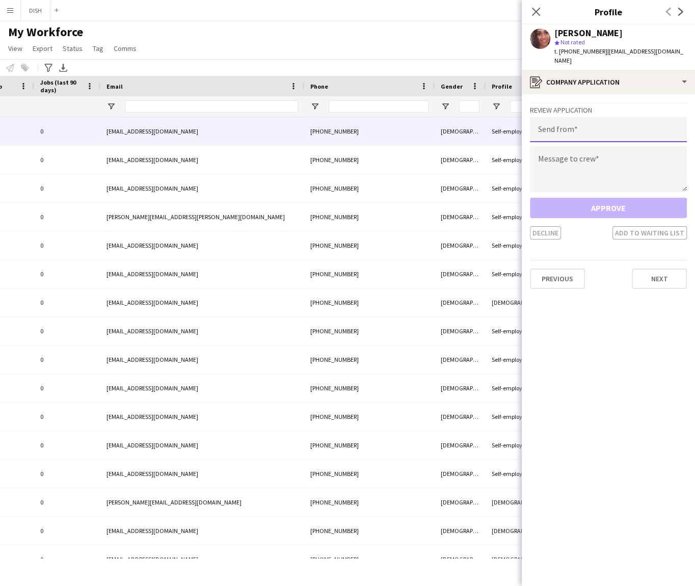
click at [594, 127] on input "email" at bounding box center [608, 129] width 157 height 25
type input "**********"
click at [591, 158] on textarea at bounding box center [608, 169] width 157 height 46
paste textarea "**********"
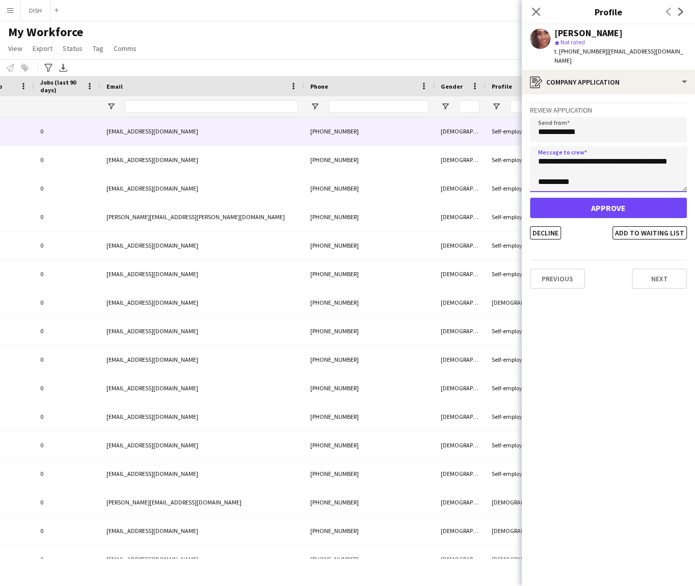
type textarea "**********"
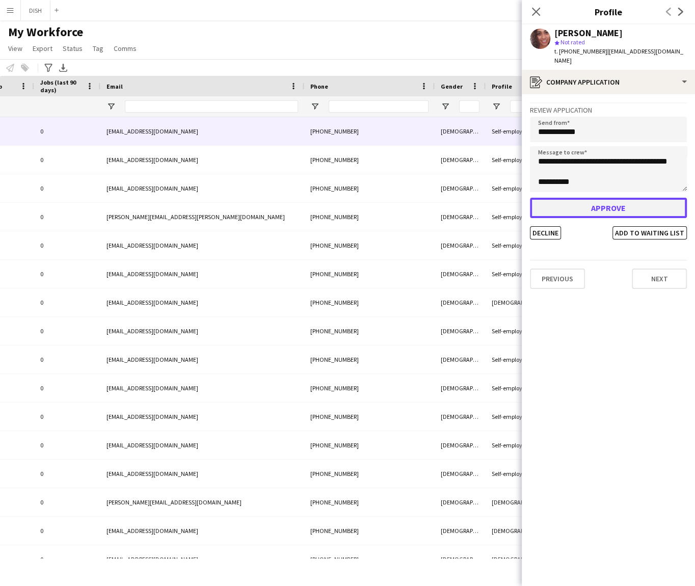
click at [612, 206] on button "Approve" at bounding box center [608, 208] width 157 height 20
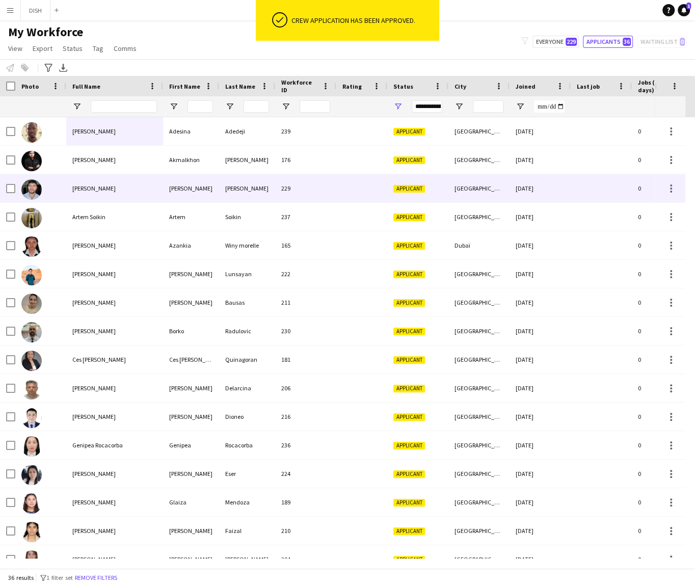
click at [125, 175] on div "Andres Riaño" at bounding box center [114, 188] width 97 height 28
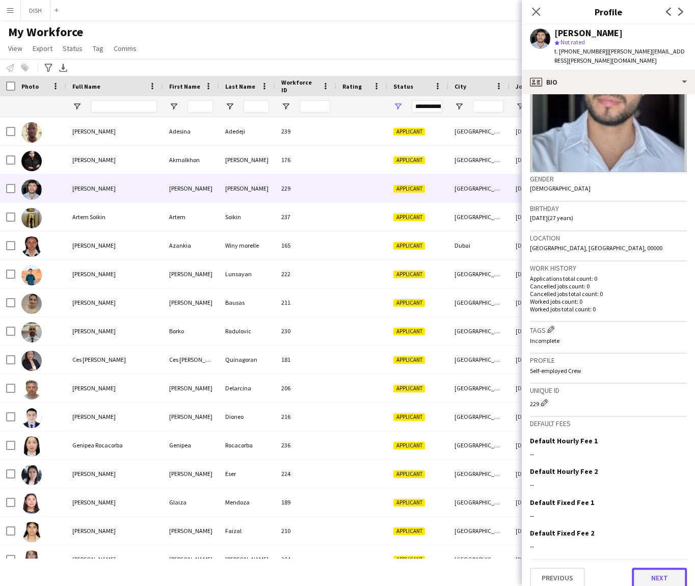
click at [670, 568] on button "Next" at bounding box center [659, 578] width 55 height 20
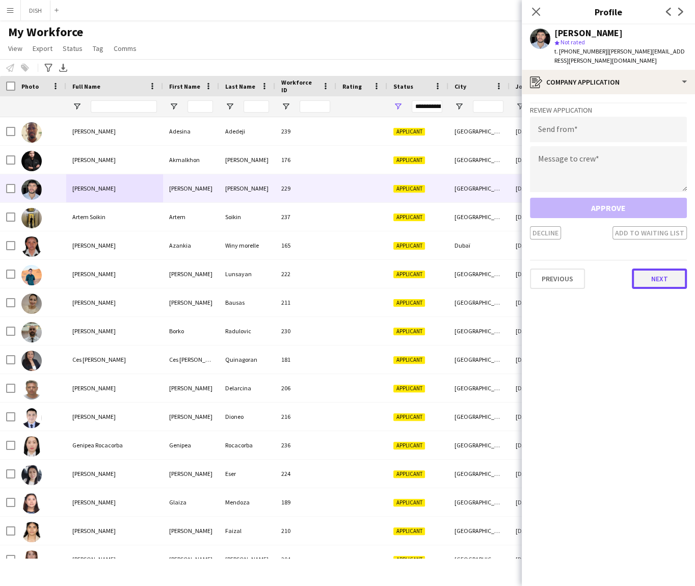
click at [671, 269] on button "Next" at bounding box center [659, 279] width 55 height 20
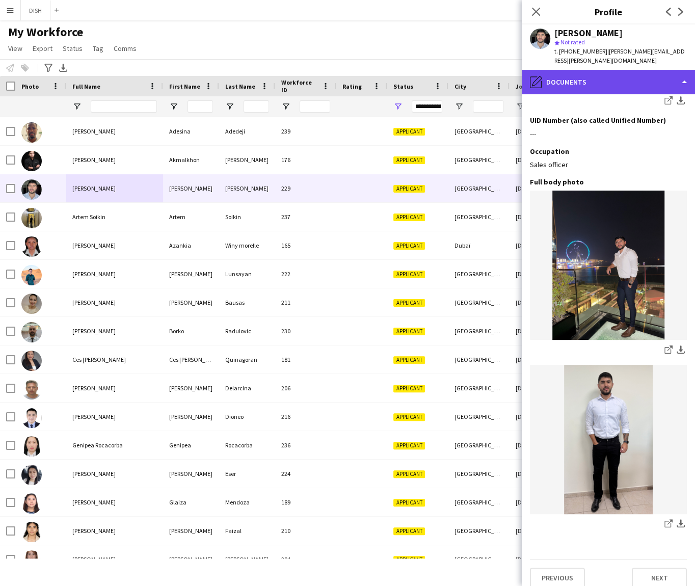
click at [555, 70] on div "pencil4 Documents" at bounding box center [608, 82] width 173 height 24
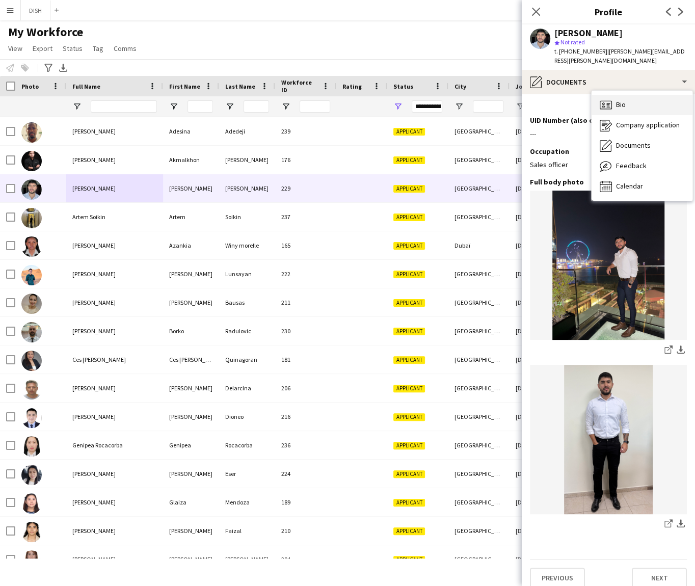
click at [627, 101] on div "Bio Bio" at bounding box center [642, 105] width 101 height 20
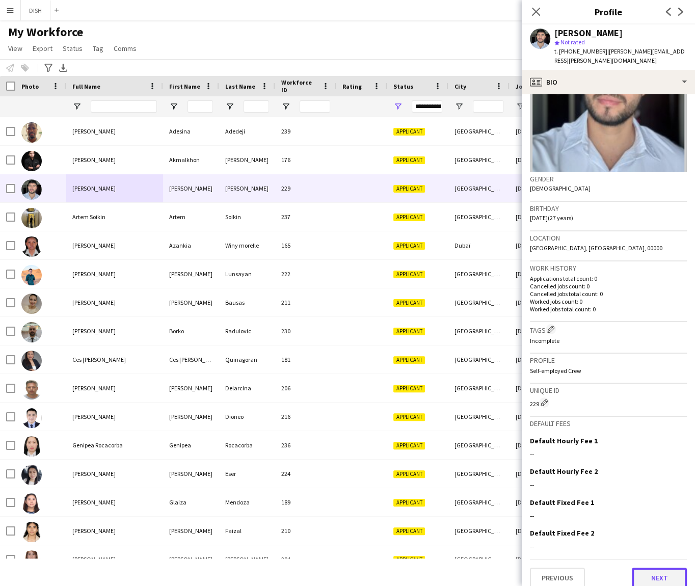
click at [646, 568] on button "Next" at bounding box center [659, 578] width 55 height 20
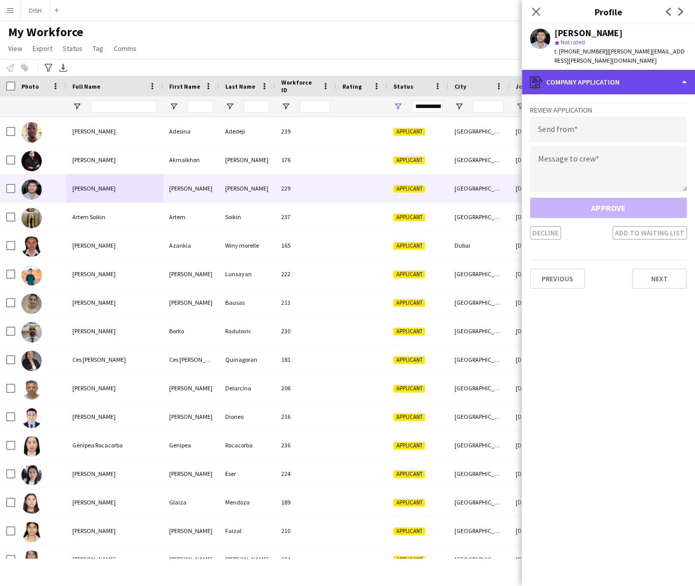
click at [598, 72] on div "register Company application" at bounding box center [608, 82] width 173 height 24
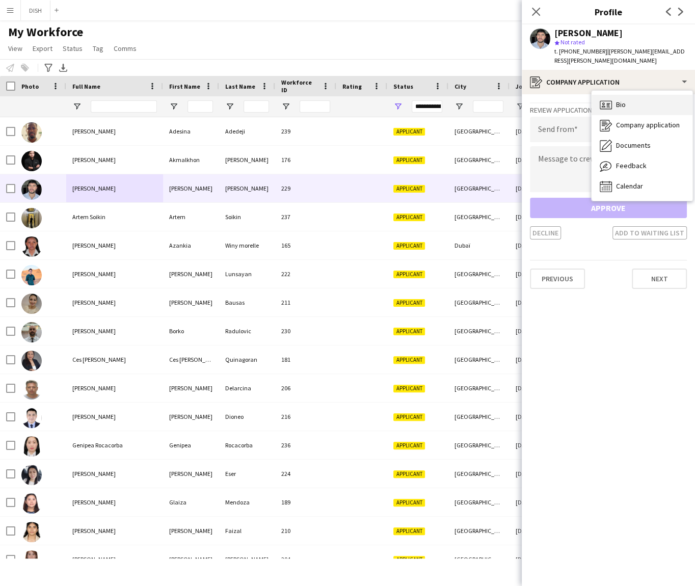
click at [642, 98] on div "Bio Bio" at bounding box center [642, 105] width 101 height 20
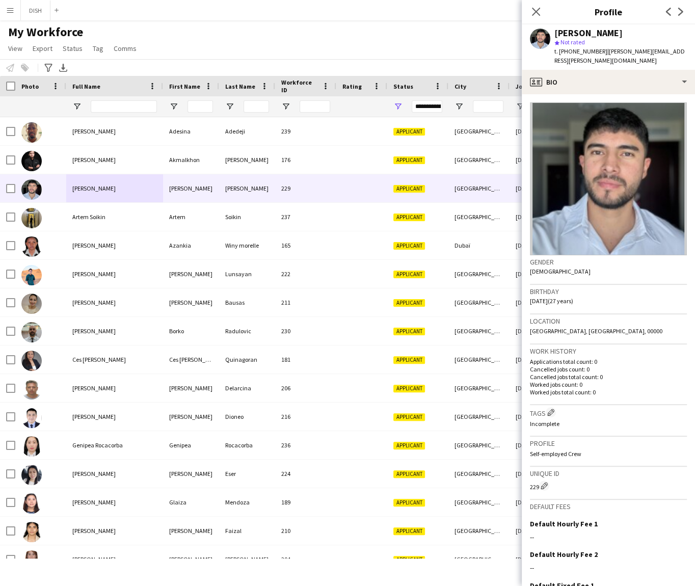
click at [651, 112] on img at bounding box center [608, 178] width 157 height 153
click at [564, 57] on div "Andres Riaño star Not rated t. +971586694984 | camilo.riano.n@gmail.com" at bounding box center [608, 46] width 173 height 45
click at [545, 44] on app-user-avatar at bounding box center [540, 39] width 20 height 20
click at [544, 43] on app-user-avatar at bounding box center [540, 39] width 20 height 20
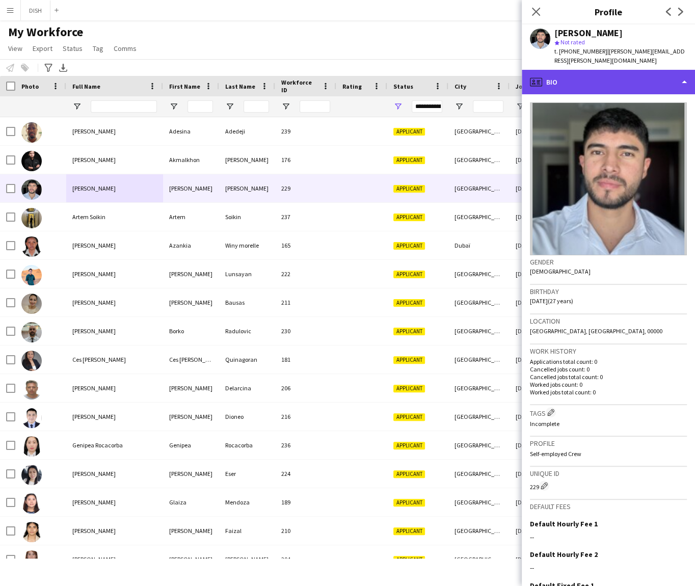
click at [563, 71] on div "profile Bio" at bounding box center [608, 82] width 173 height 24
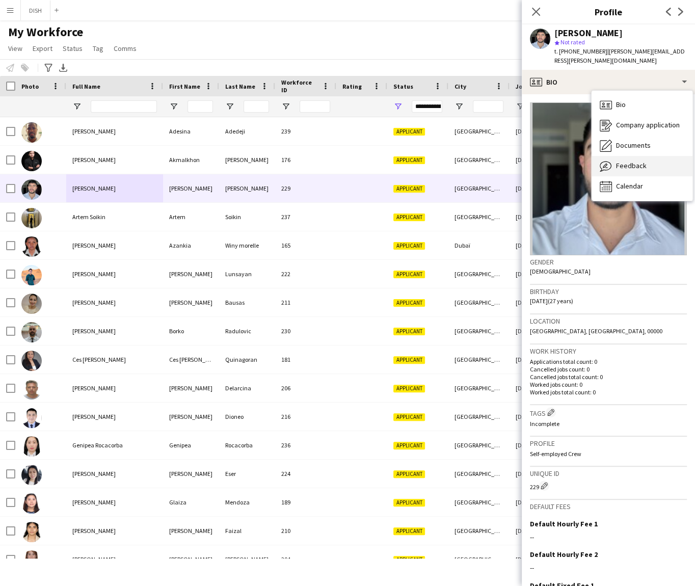
click at [646, 158] on div "Feedback Feedback" at bounding box center [642, 166] width 101 height 20
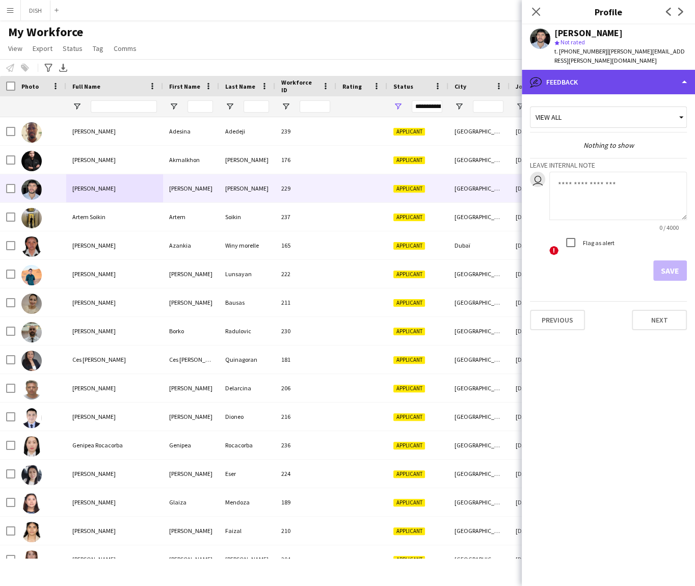
click at [628, 75] on div "bubble-pencil Feedback" at bounding box center [608, 82] width 173 height 24
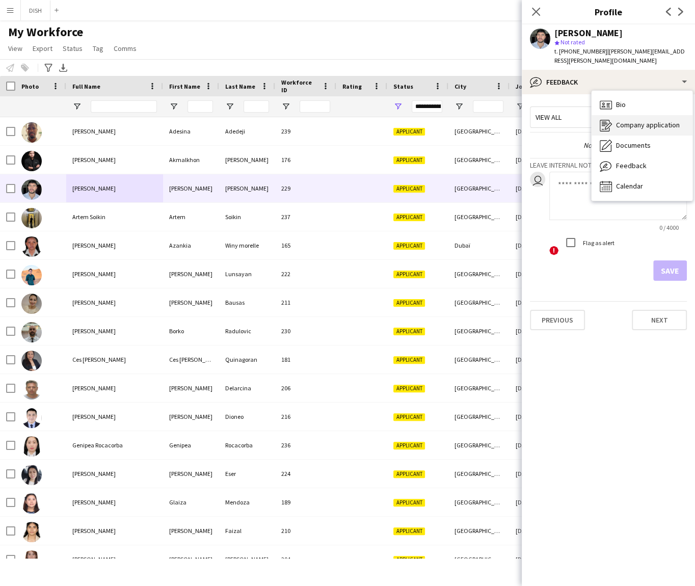
click at [651, 120] on span "Company application" at bounding box center [648, 124] width 64 height 9
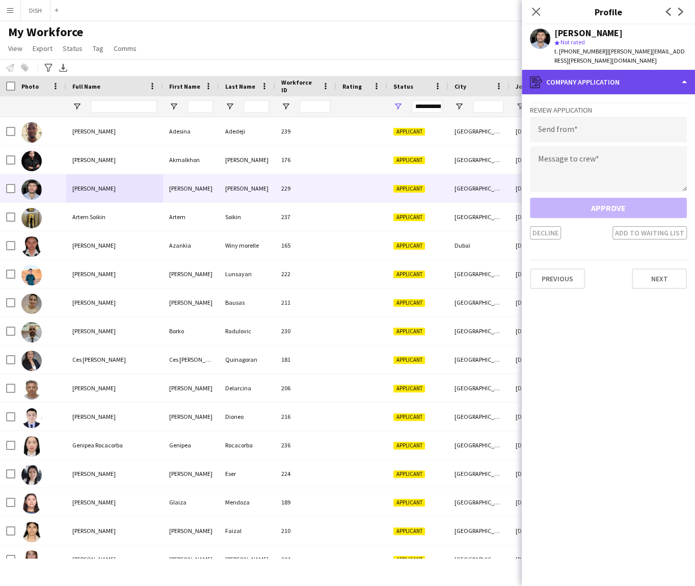
click at [640, 84] on div "register Company application" at bounding box center [608, 82] width 173 height 24
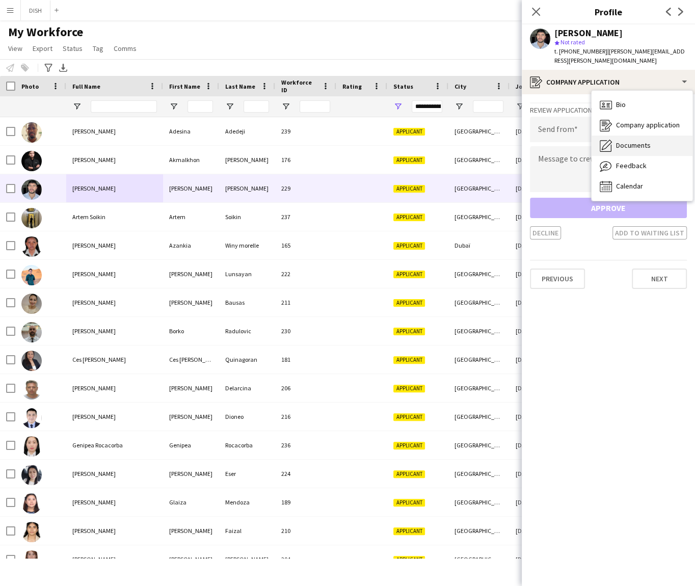
click at [657, 136] on div "Documents Documents" at bounding box center [642, 146] width 101 height 20
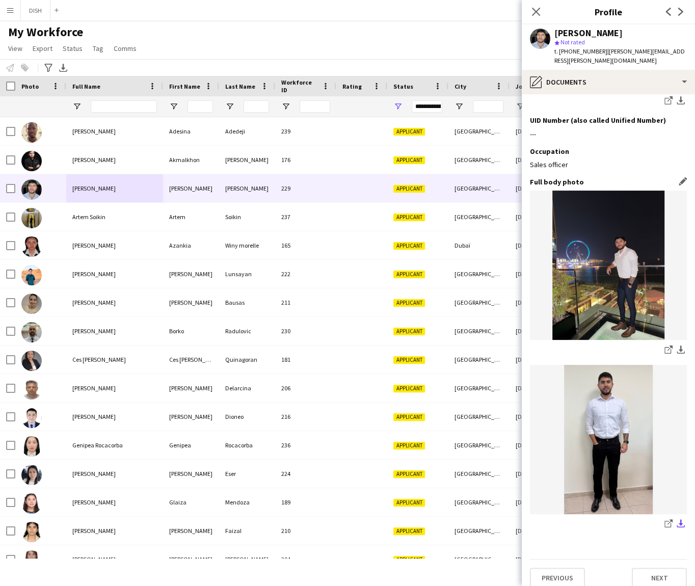
click at [677, 519] on app-icon "download-bottom" at bounding box center [681, 524] width 8 height 10
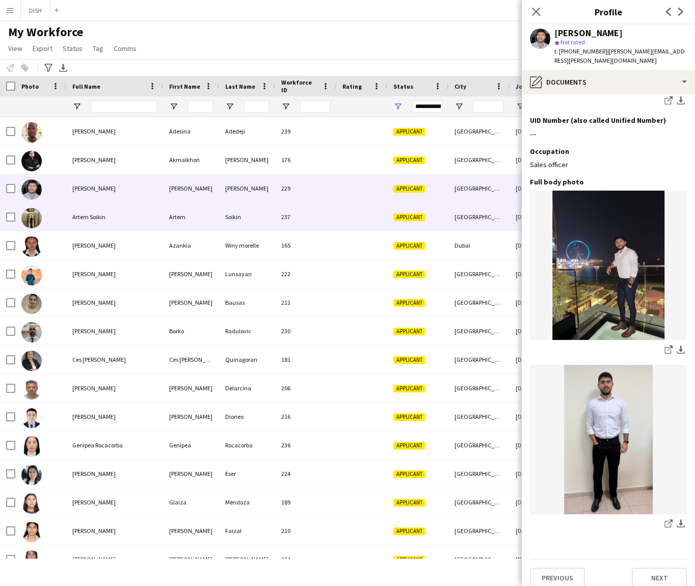
click at [134, 212] on div "Artem Soikin" at bounding box center [114, 217] width 97 height 28
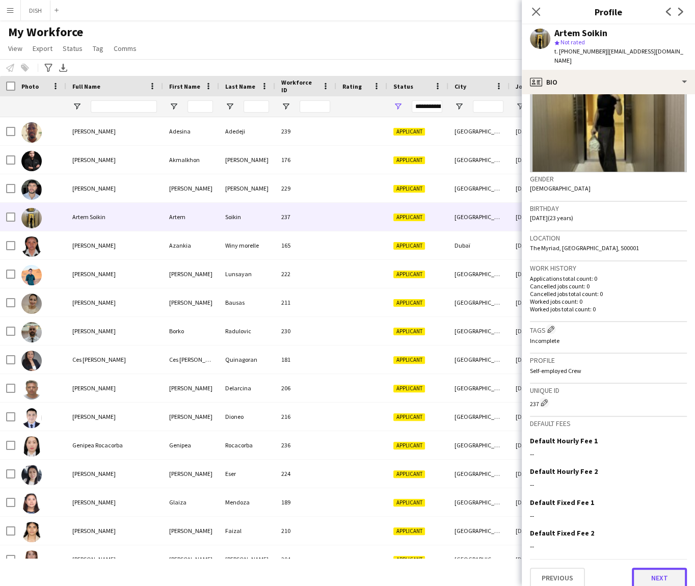
click at [666, 568] on button "Next" at bounding box center [659, 578] width 55 height 20
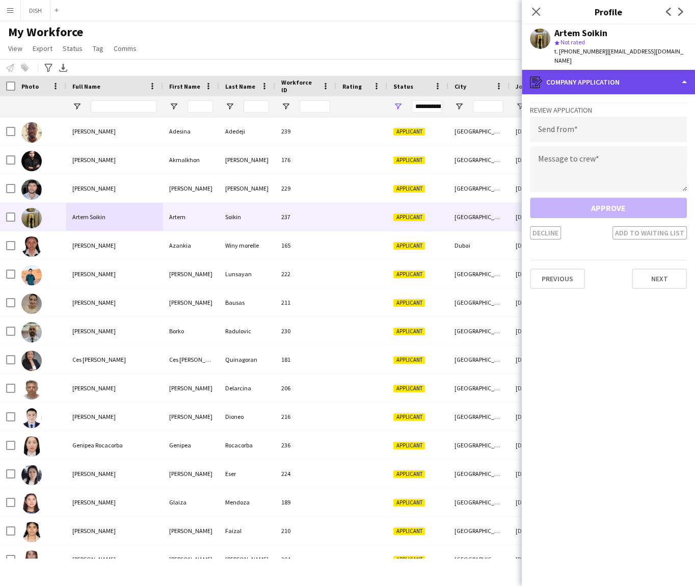
click at [598, 77] on div "register Company application" at bounding box center [608, 82] width 173 height 24
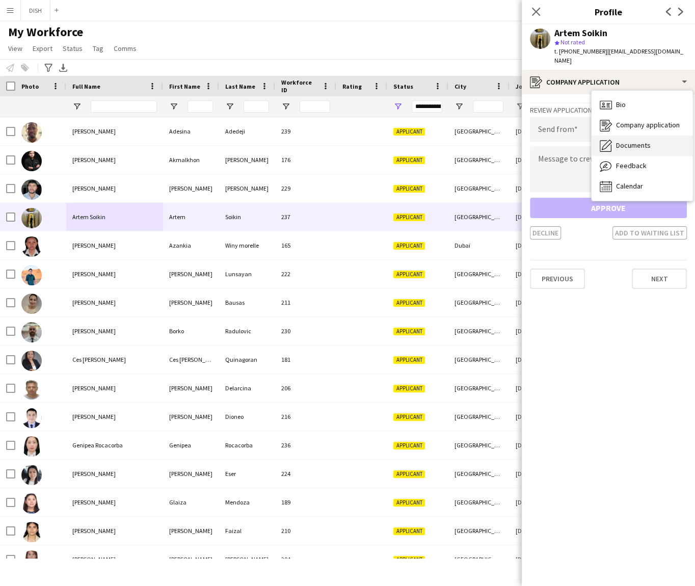
click at [651, 137] on div "Documents Documents" at bounding box center [642, 146] width 101 height 20
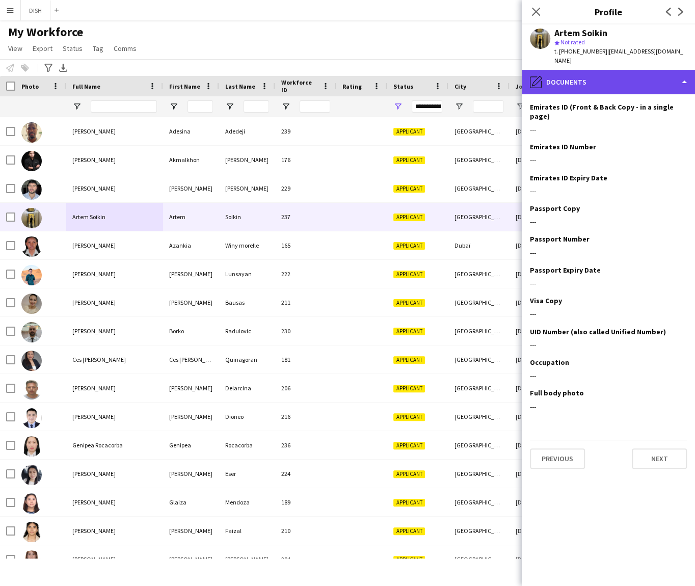
click at [632, 76] on div "pencil4 Documents" at bounding box center [608, 82] width 173 height 24
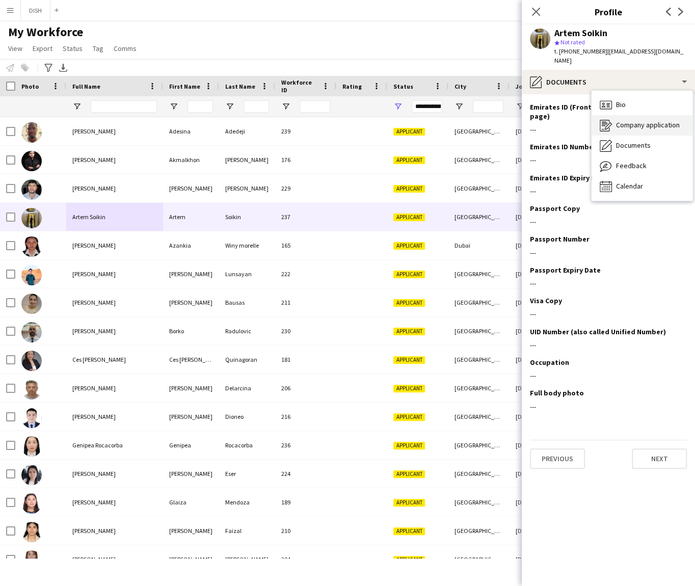
click at [651, 120] on span "Company application" at bounding box center [648, 124] width 64 height 9
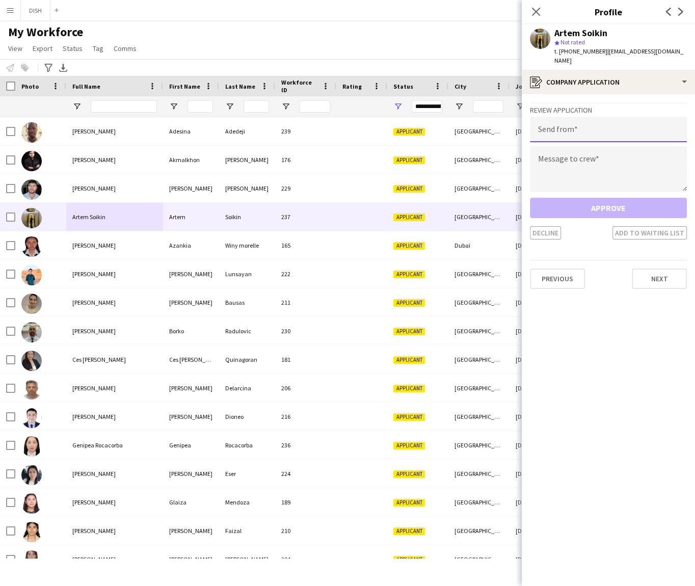
click at [639, 120] on input "email" at bounding box center [608, 129] width 157 height 25
type input "**********"
click at [639, 160] on textarea at bounding box center [608, 169] width 157 height 46
paste textarea "**********"
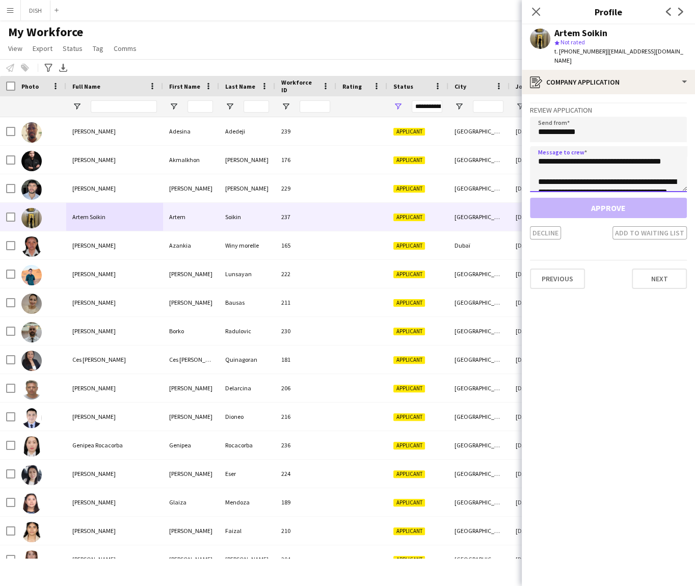
scroll to position [47, 0]
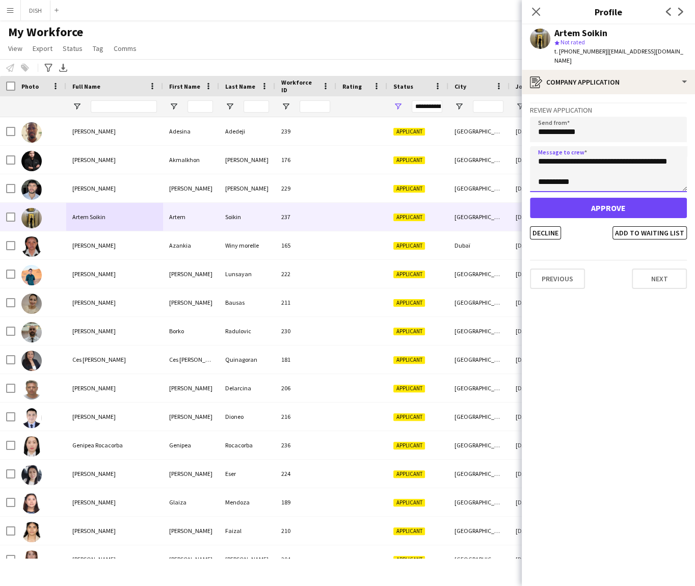
click at [628, 157] on textarea "**********" at bounding box center [608, 169] width 157 height 46
type textarea "**********"
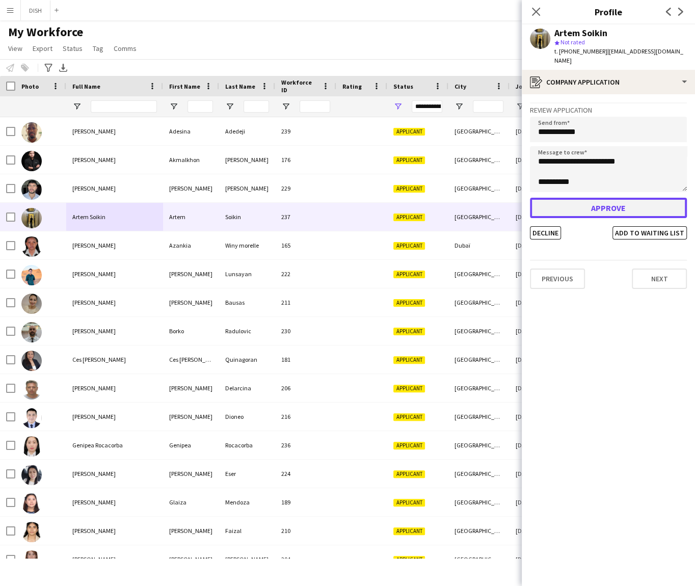
click at [629, 199] on button "Approve" at bounding box center [608, 208] width 157 height 20
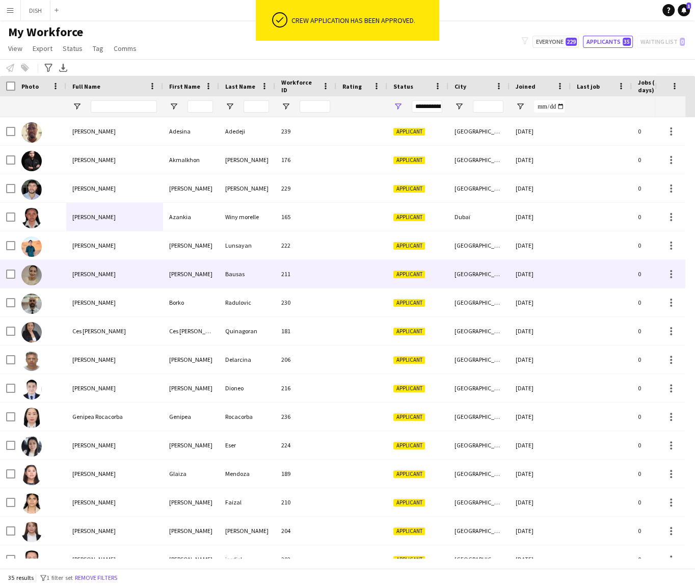
click at [132, 266] on div "Bernadette Bausas" at bounding box center [114, 274] width 97 height 28
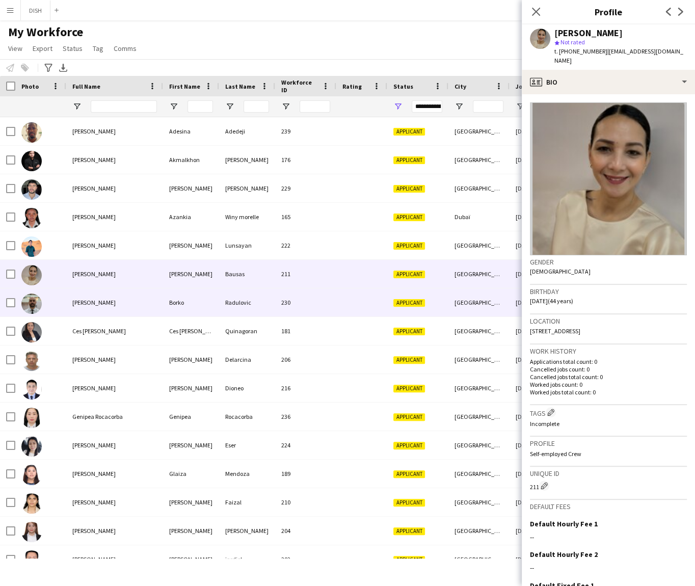
click at [143, 300] on div "Borko Radulovic" at bounding box center [114, 302] width 97 height 28
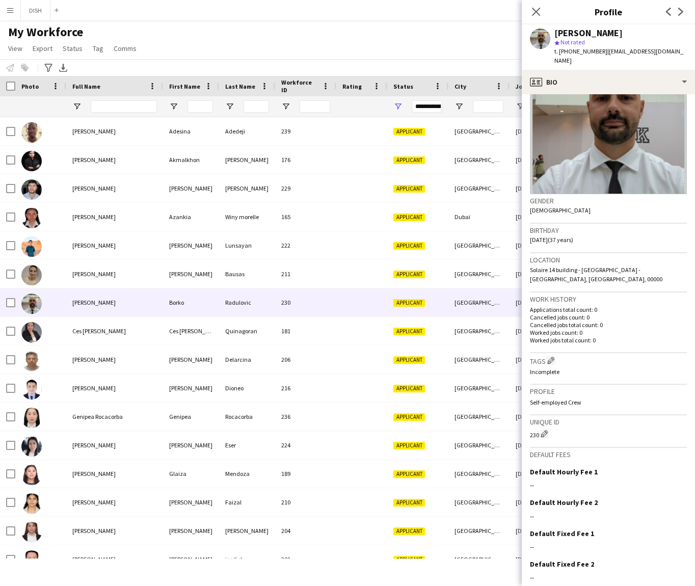
scroll to position [92, 0]
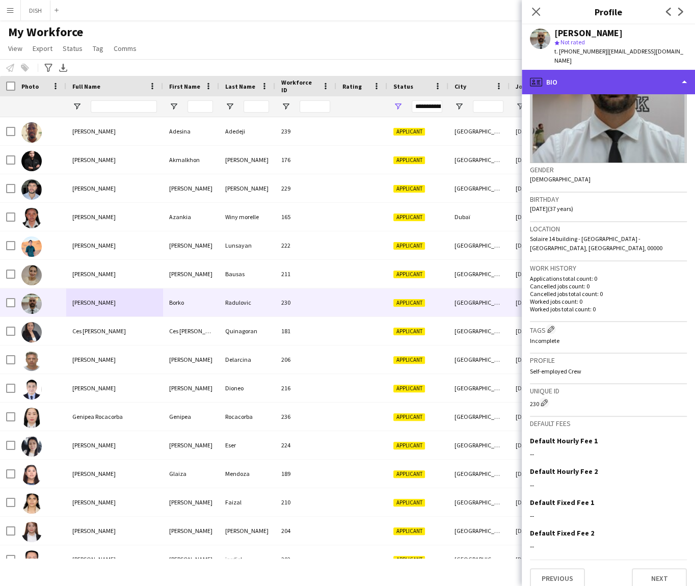
click at [637, 70] on div "profile Bio" at bounding box center [608, 82] width 173 height 24
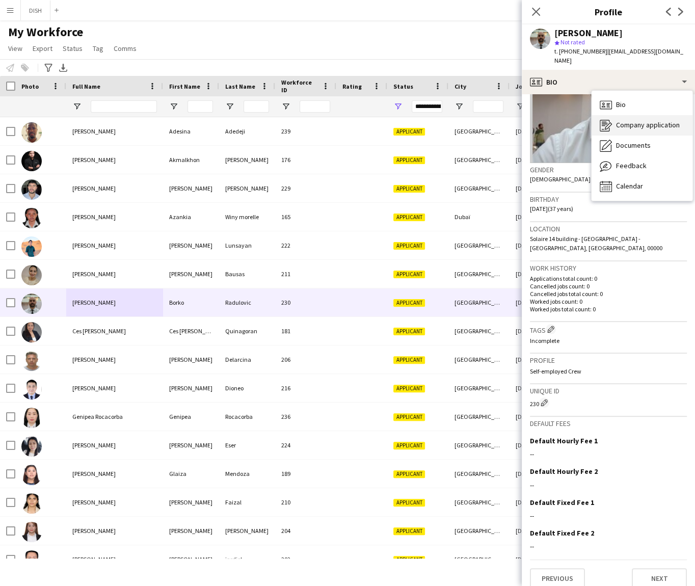
click at [653, 120] on span "Company application" at bounding box center [648, 124] width 64 height 9
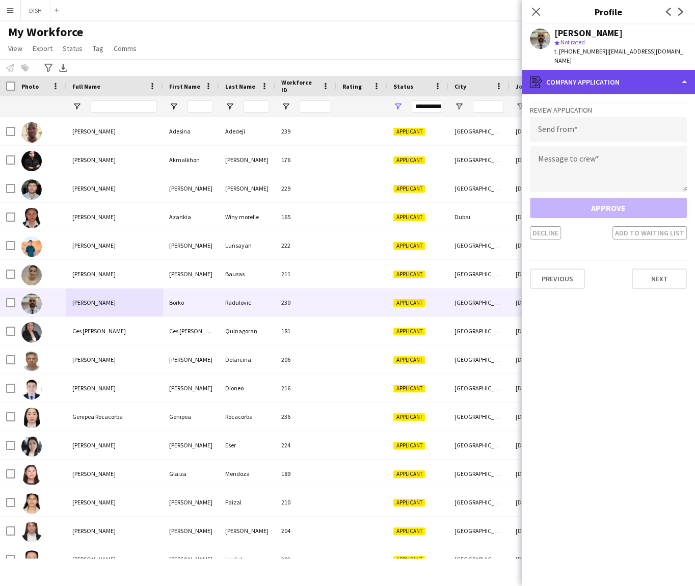
click at [629, 75] on div "register Company application" at bounding box center [608, 82] width 173 height 24
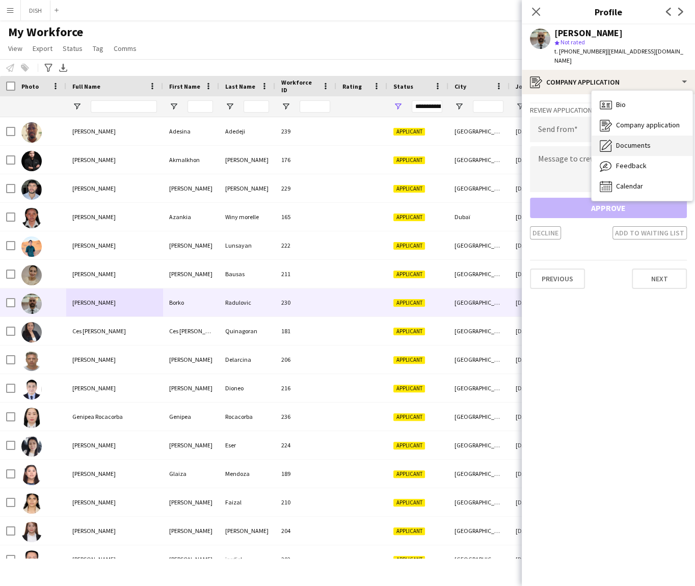
click at [654, 141] on div "Documents Documents" at bounding box center [642, 146] width 101 height 20
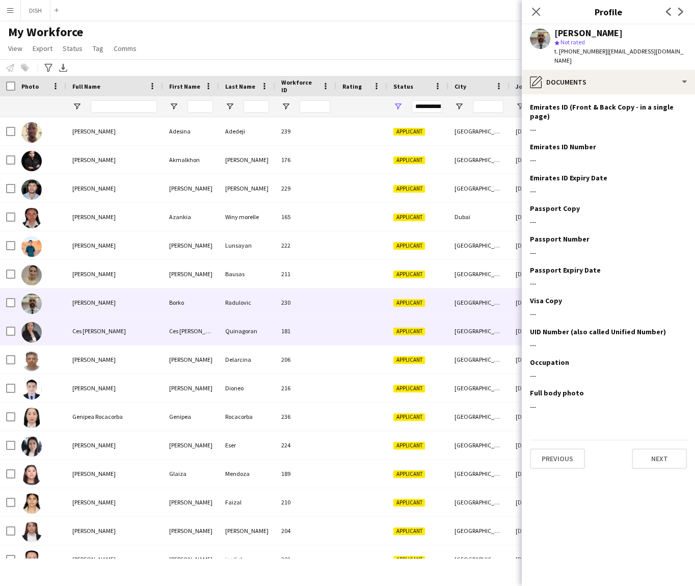
click at [131, 338] on div "Ces Angelica Quinagoran" at bounding box center [114, 331] width 97 height 28
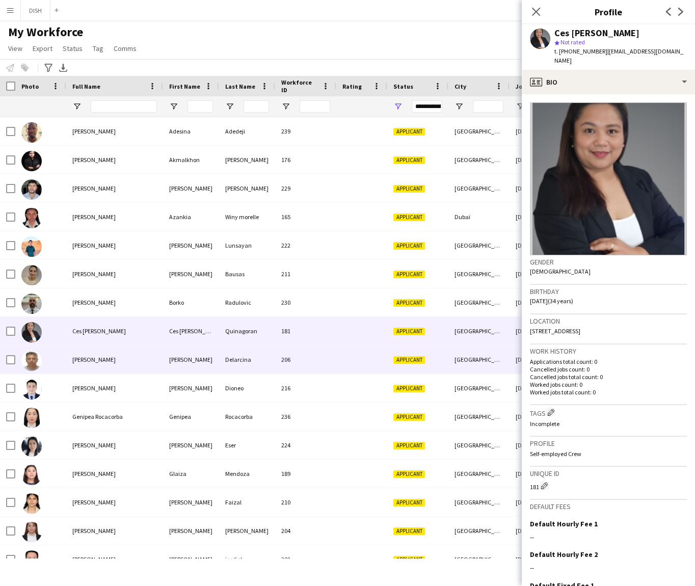
click at [139, 361] on div "Cesar Delarcina" at bounding box center [114, 359] width 97 height 28
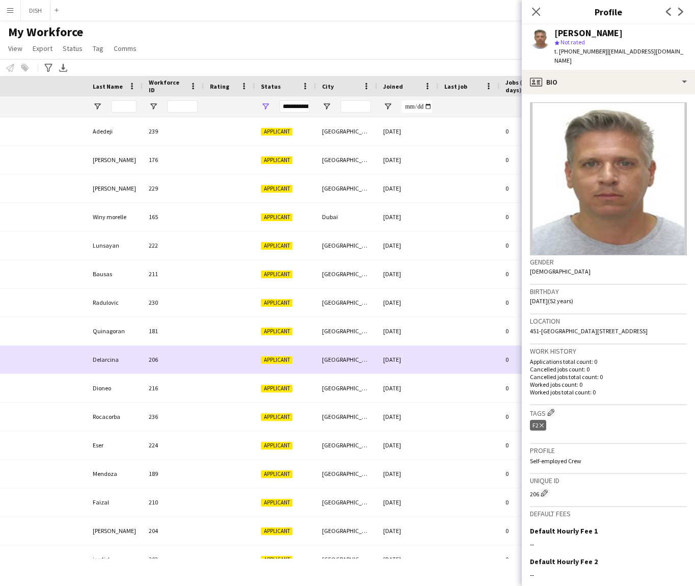
scroll to position [0, 413]
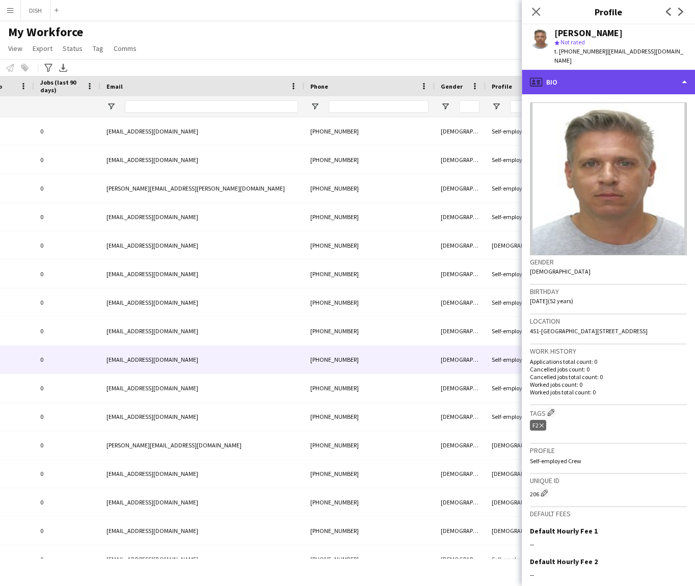
click at [621, 79] on div "profile Bio" at bounding box center [608, 82] width 173 height 24
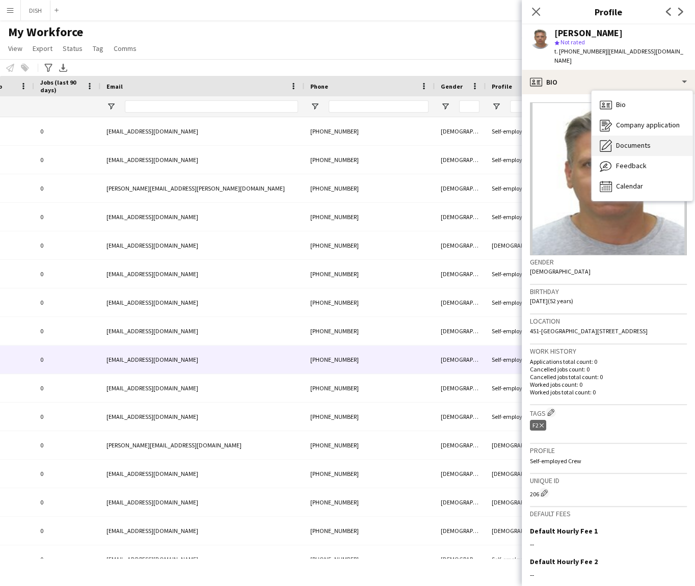
click at [647, 141] on span "Documents" at bounding box center [633, 145] width 35 height 9
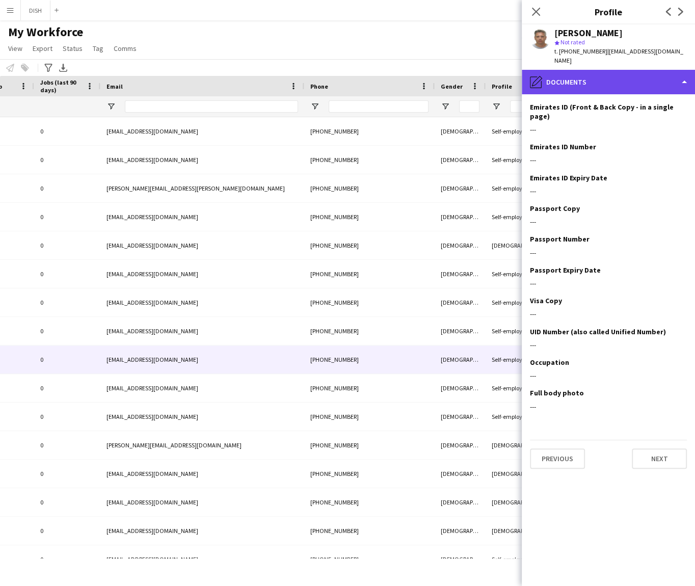
click at [625, 73] on div "pencil4 Documents" at bounding box center [608, 82] width 173 height 24
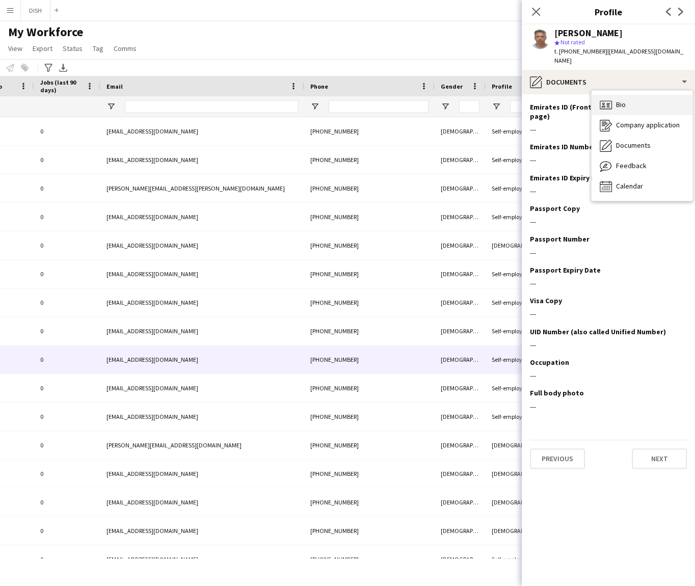
click at [623, 100] on span "Bio" at bounding box center [621, 104] width 10 height 9
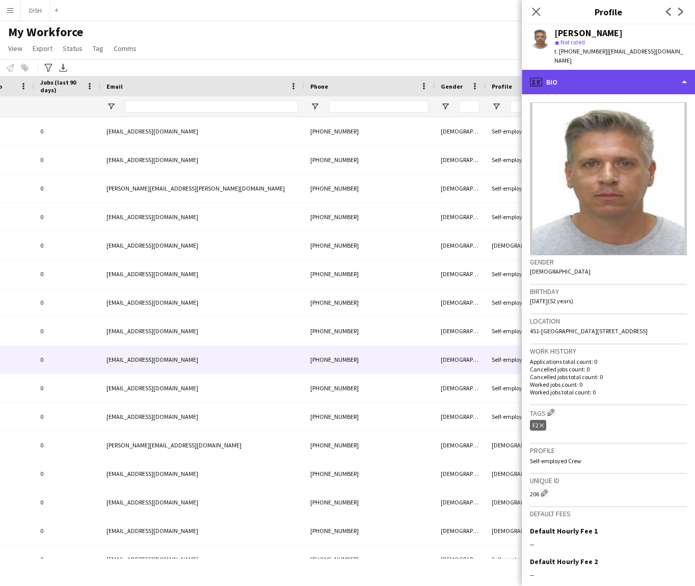
click at [621, 74] on div "profile Bio" at bounding box center [608, 82] width 173 height 24
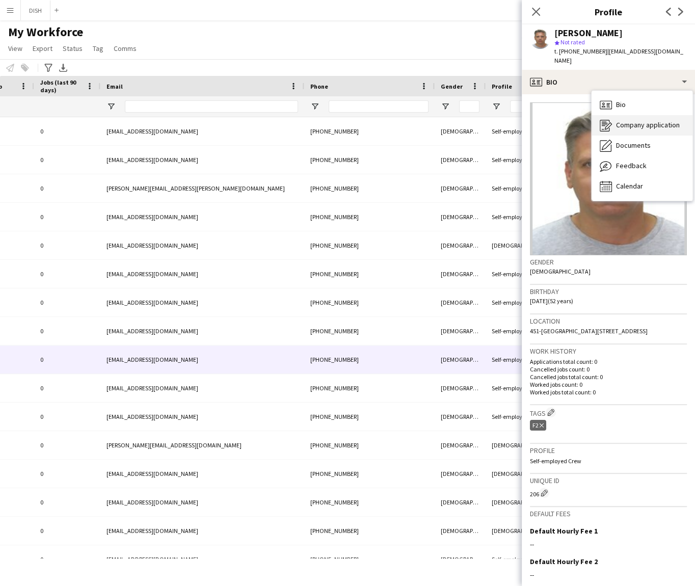
click at [642, 115] on div "Company application Company application" at bounding box center [642, 125] width 101 height 20
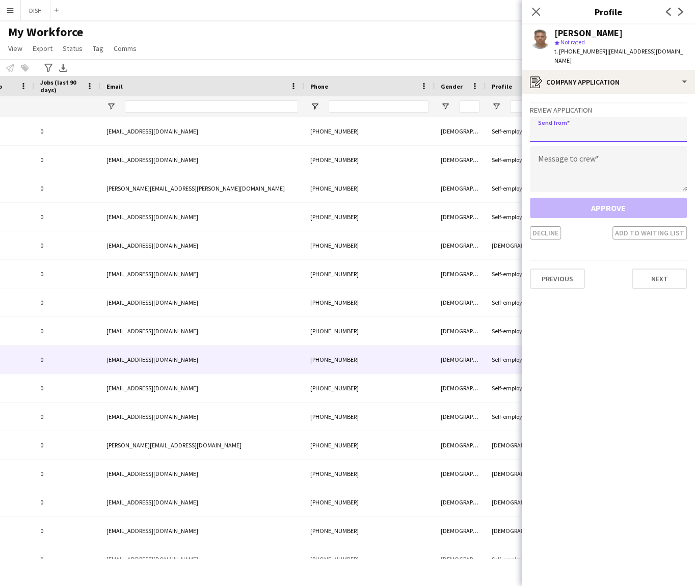
click at [621, 117] on input "email" at bounding box center [608, 129] width 157 height 25
type input "**********"
click at [621, 146] on textarea at bounding box center [608, 169] width 157 height 46
paste textarea "**********"
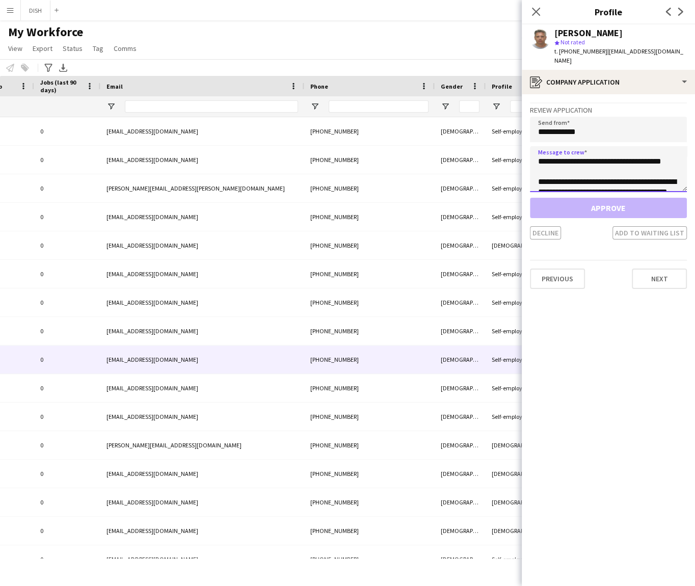
scroll to position [47, 0]
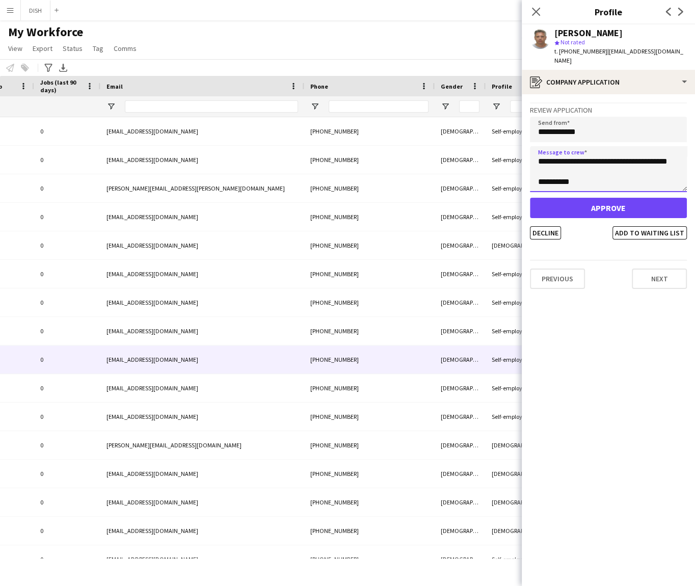
type textarea "**********"
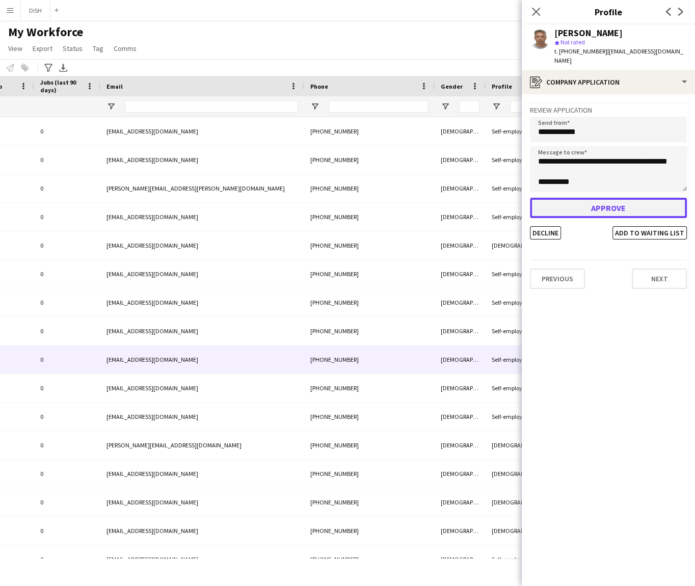
click at [601, 198] on button "Approve" at bounding box center [608, 208] width 157 height 20
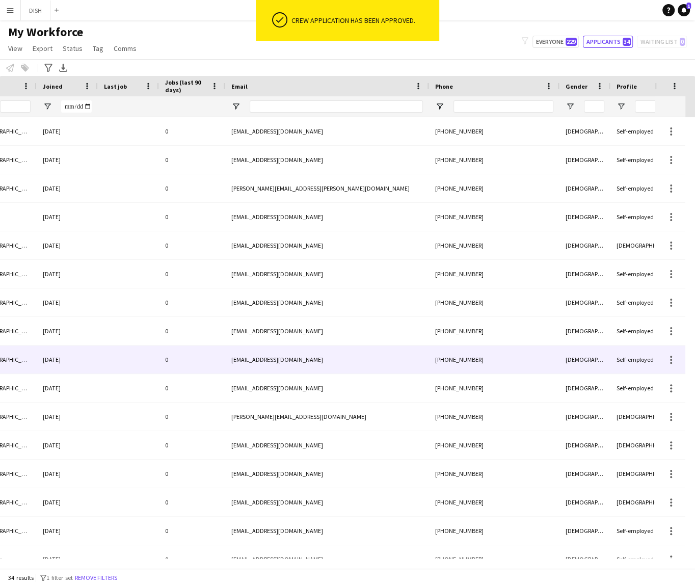
scroll to position [0, 250]
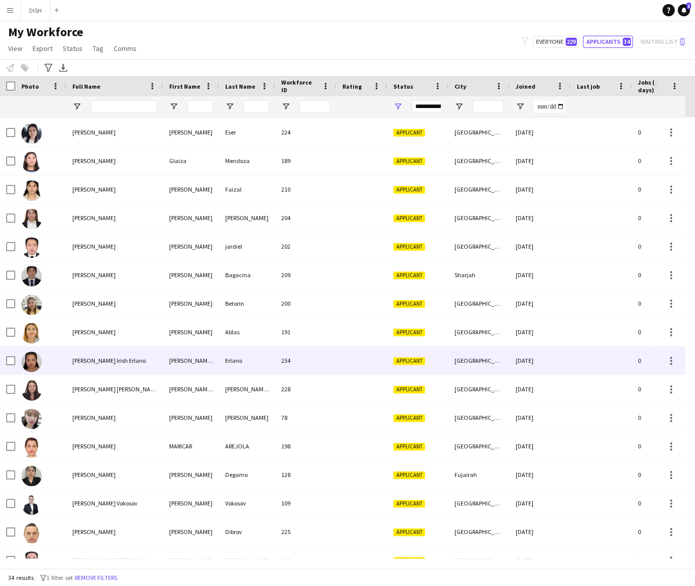
click at [152, 358] on div "Klein Irish Erlano" at bounding box center [114, 360] width 97 height 28
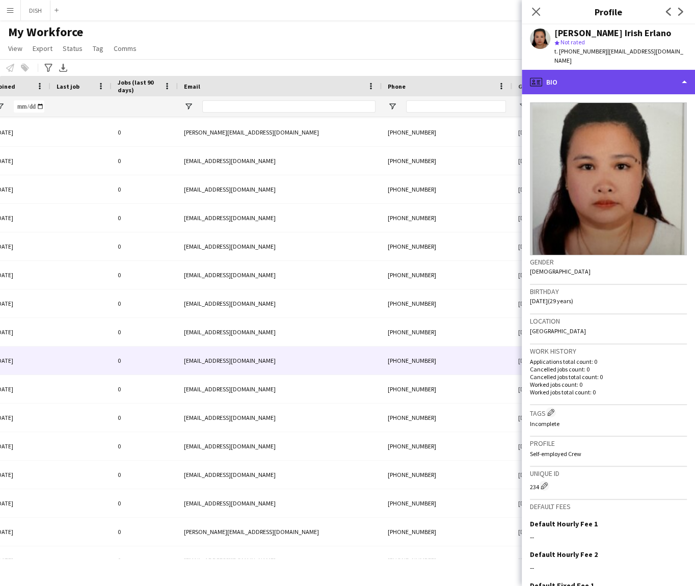
click at [606, 77] on div "profile Bio" at bounding box center [608, 82] width 173 height 24
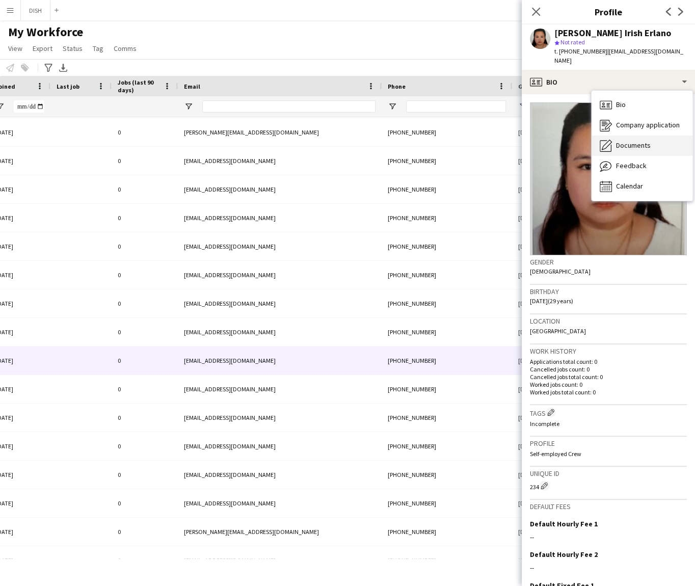
click at [626, 141] on span "Documents" at bounding box center [633, 145] width 35 height 9
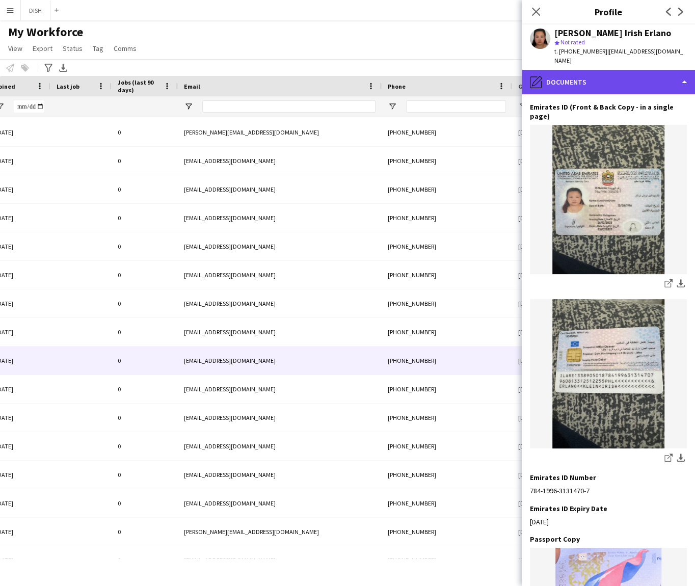
click at [599, 77] on div "pencil4 Documents" at bounding box center [608, 82] width 173 height 24
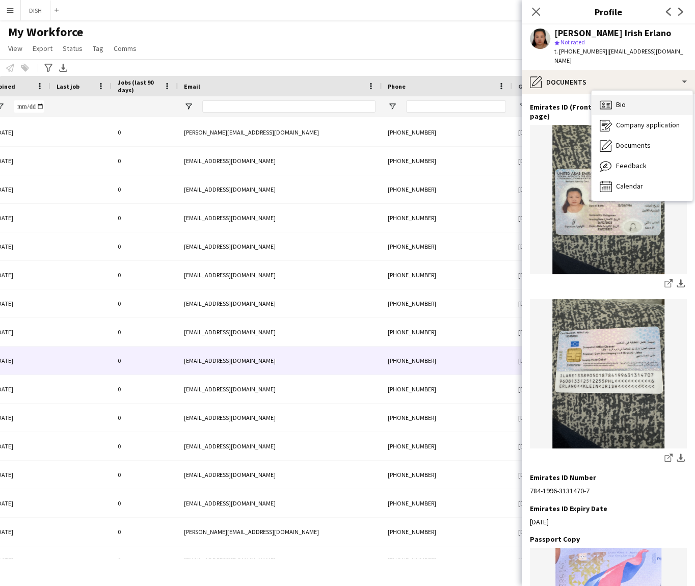
click at [620, 100] on span "Bio" at bounding box center [621, 104] width 10 height 9
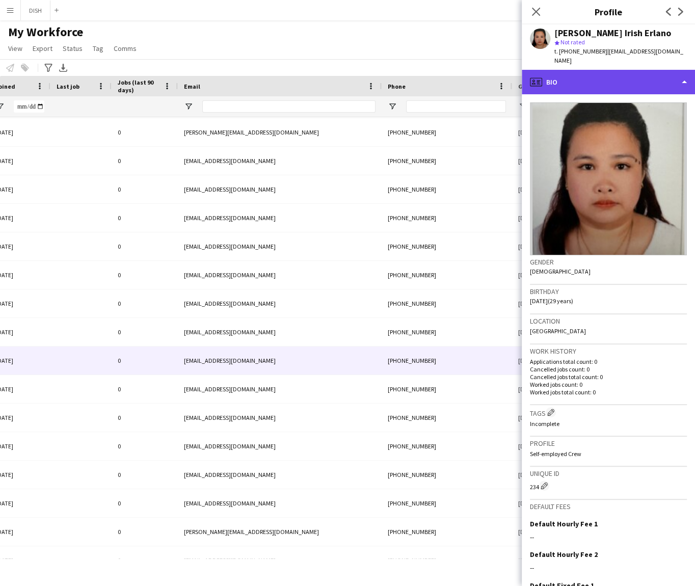
click at [603, 73] on div "profile Bio" at bounding box center [608, 82] width 173 height 24
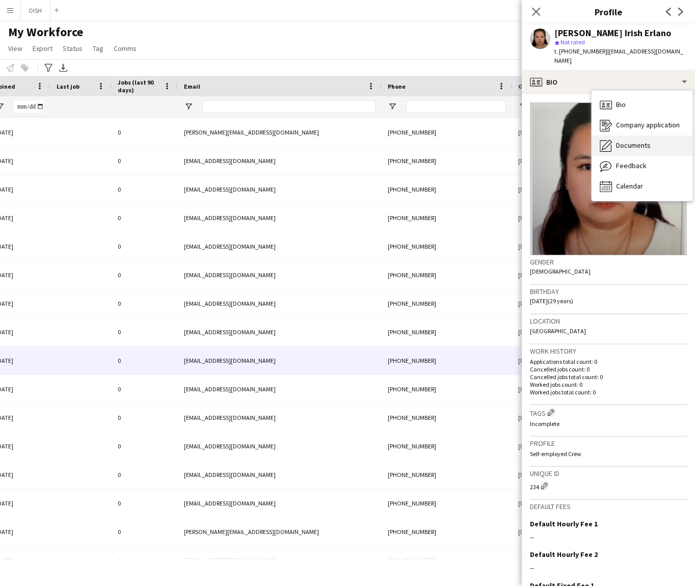
click at [648, 141] on span "Documents" at bounding box center [633, 145] width 35 height 9
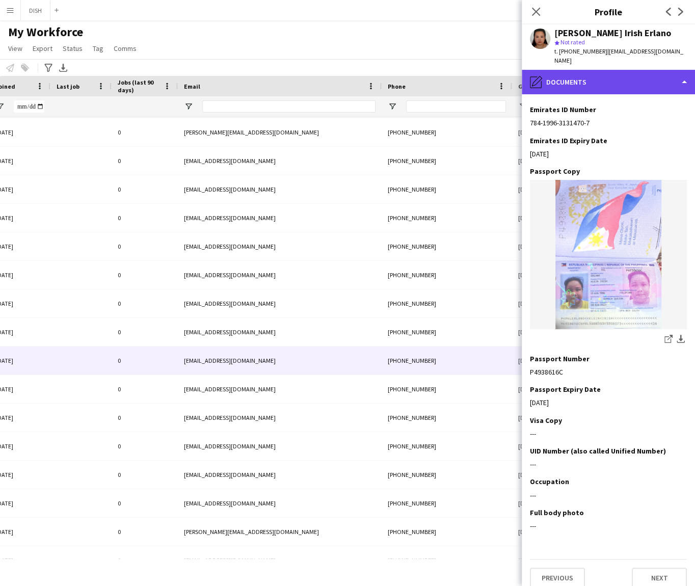
click at [600, 78] on div "pencil4 Documents" at bounding box center [608, 82] width 173 height 24
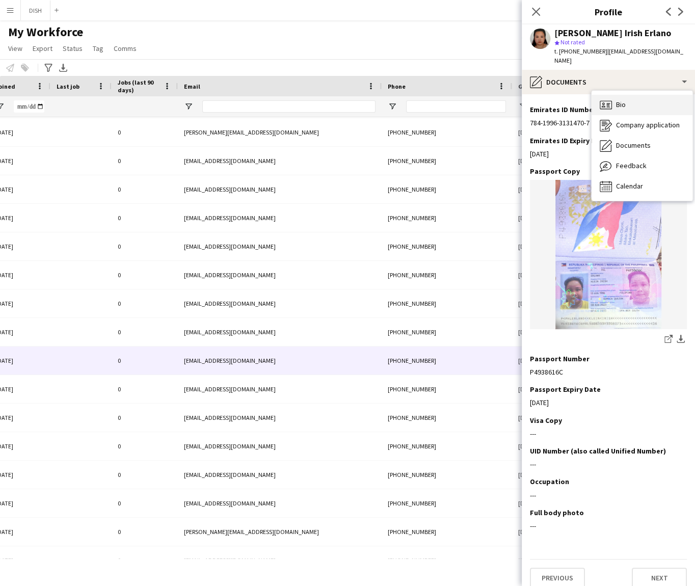
click at [620, 100] on span "Bio" at bounding box center [621, 104] width 10 height 9
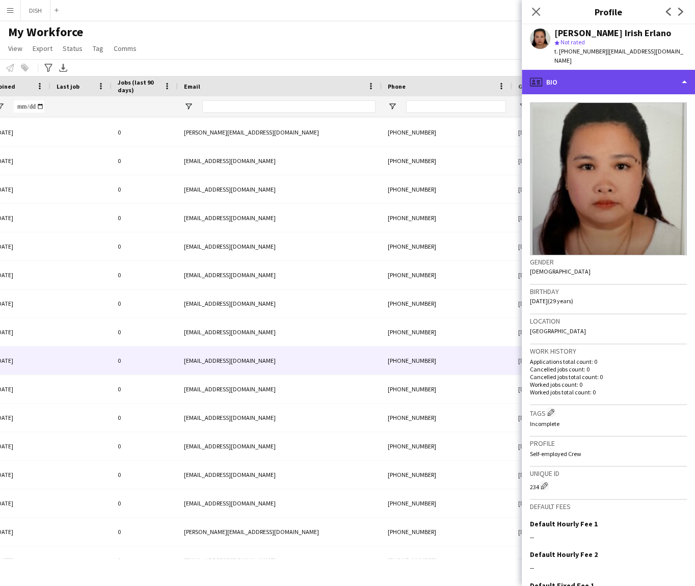
click at [606, 76] on div "profile Bio" at bounding box center [608, 82] width 173 height 24
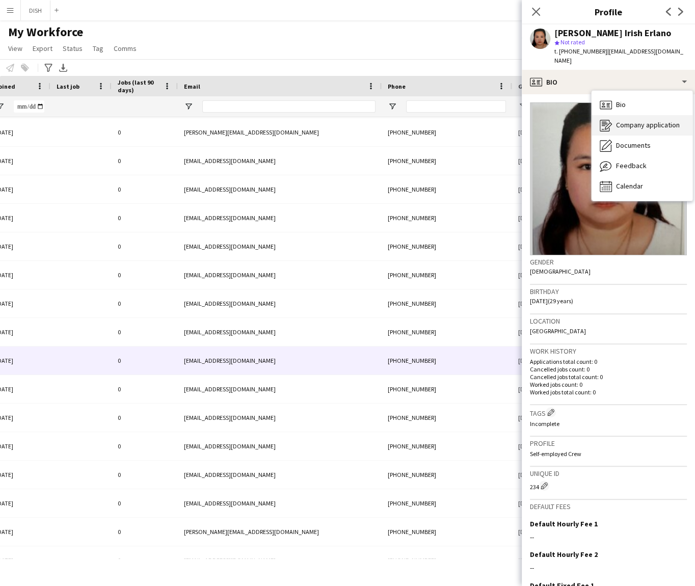
click at [628, 120] on span "Company application" at bounding box center [648, 124] width 64 height 9
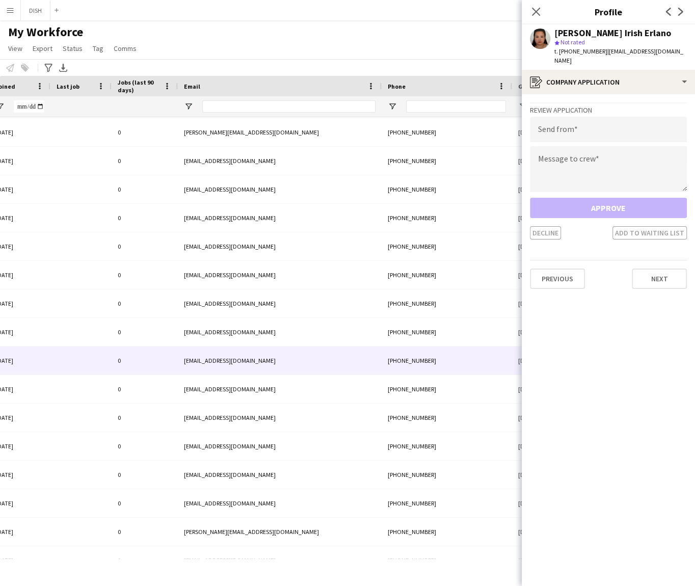
drag, startPoint x: 607, startPoint y: 102, endPoint x: 604, endPoint y: 111, distance: 8.5
click at [607, 105] on h3 "Review Application" at bounding box center [608, 109] width 157 height 9
click at [605, 117] on input "email" at bounding box center [608, 129] width 157 height 25
type input "**********"
click at [609, 146] on textarea at bounding box center [608, 169] width 157 height 46
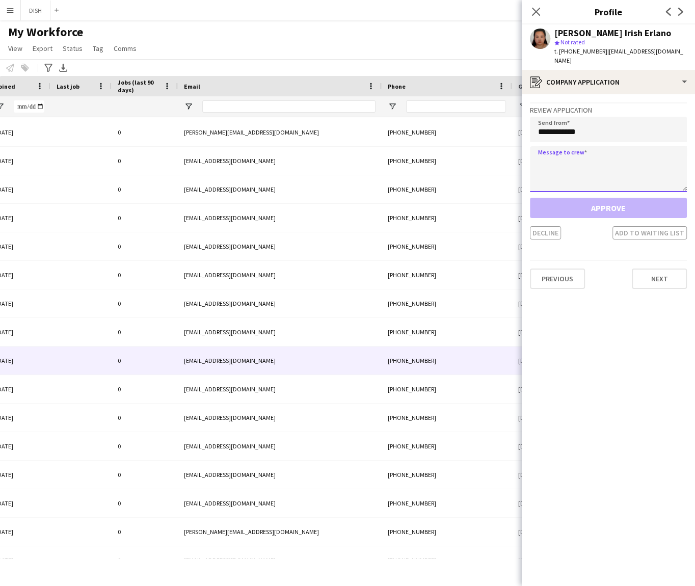
paste textarea "**********"
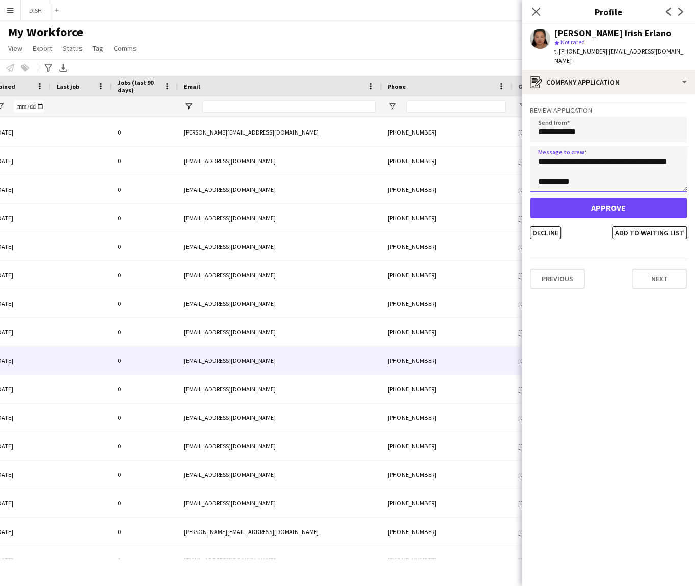
type textarea "**********"
click at [606, 199] on button "Approve" at bounding box center [608, 208] width 157 height 20
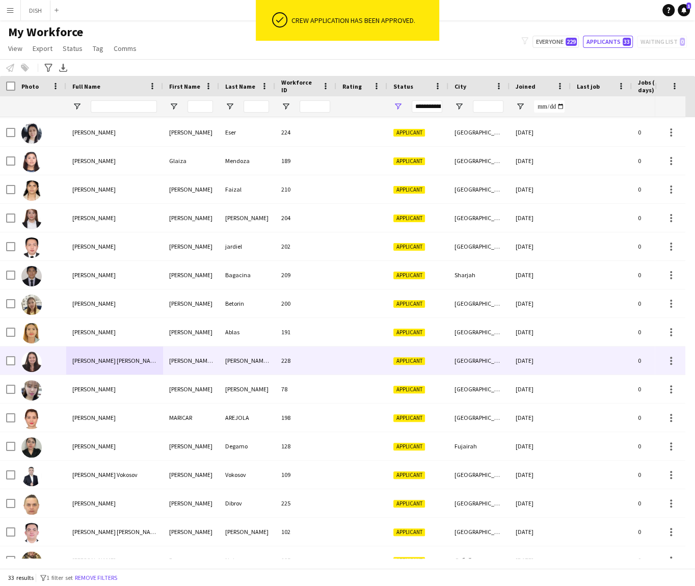
click at [93, 357] on span "Laura Melisa Patarroyo Godoy" at bounding box center [116, 361] width 88 height 8
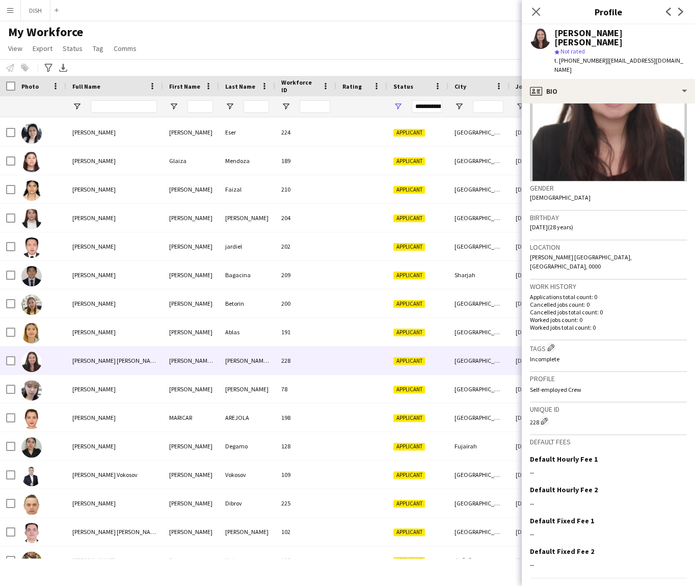
click at [643, 585] on button "Next" at bounding box center [659, 596] width 55 height 20
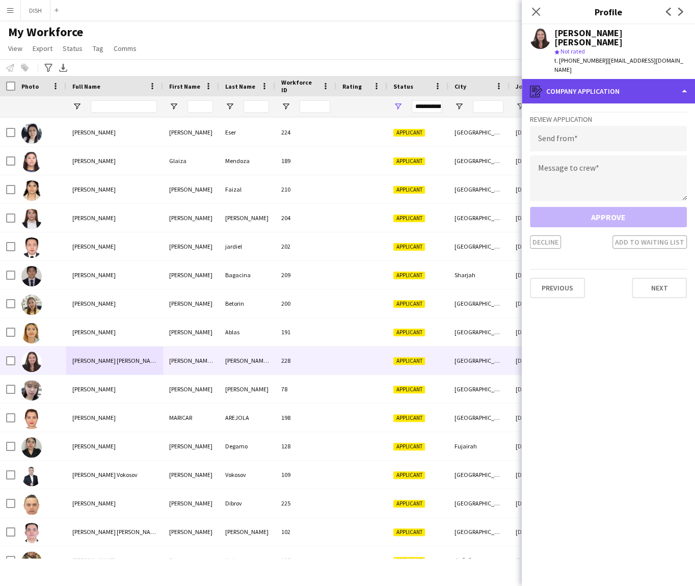
click at [609, 79] on div "register Company application" at bounding box center [608, 91] width 173 height 24
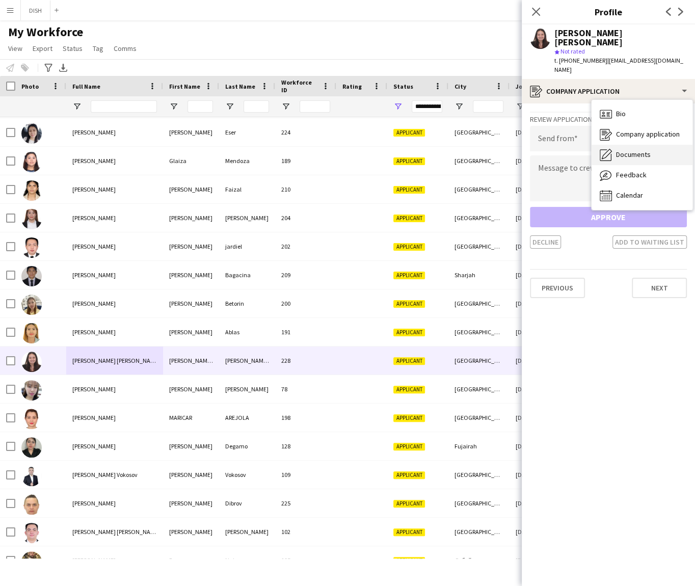
click at [636, 150] on span "Documents" at bounding box center [633, 154] width 35 height 9
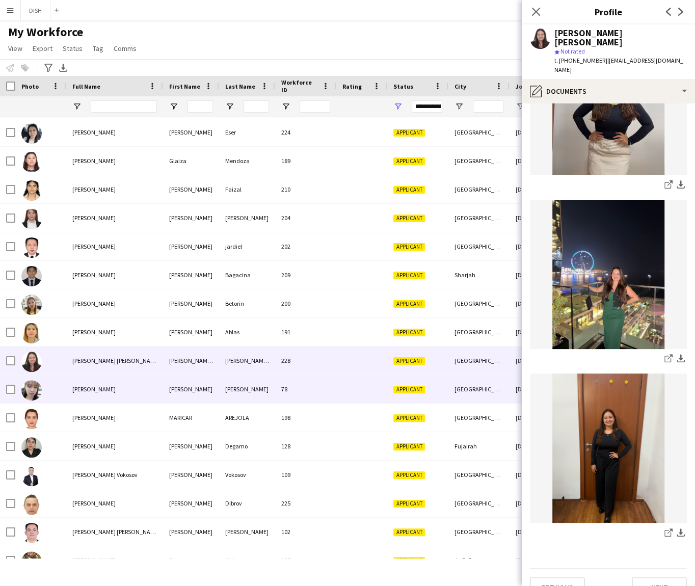
click at [115, 380] on div "Maria debura Fernandez" at bounding box center [114, 389] width 97 height 28
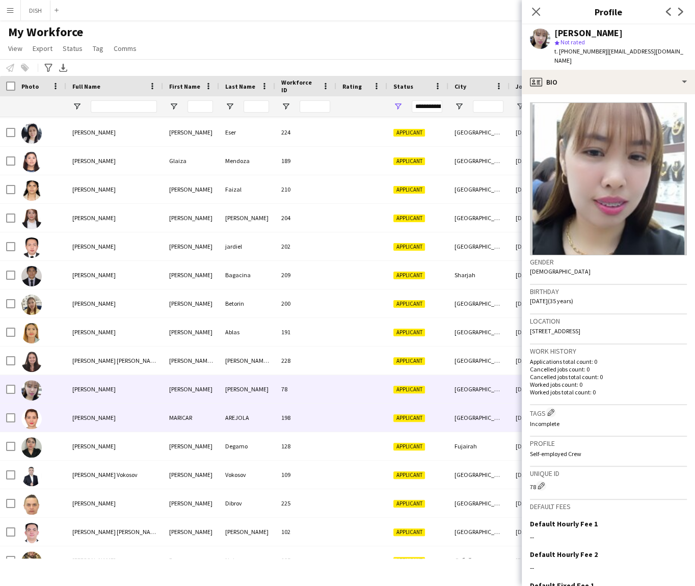
click at [116, 416] on span "MARICAR AREJOLA" at bounding box center [93, 418] width 43 height 8
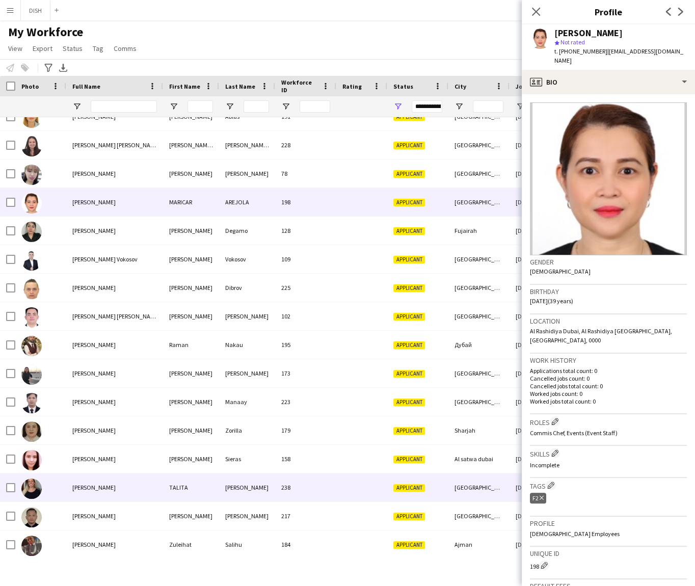
click at [109, 489] on span "TALITA SOARES" at bounding box center [93, 488] width 43 height 8
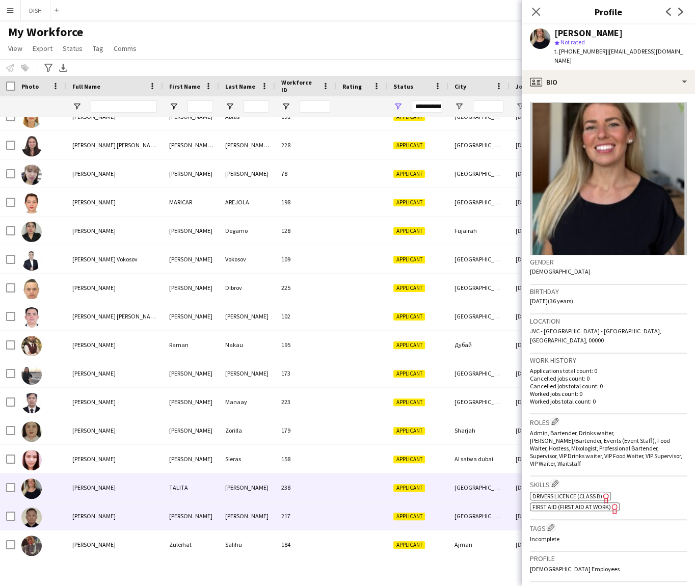
click at [113, 525] on div "Tristan Dimayuga" at bounding box center [114, 516] width 97 height 28
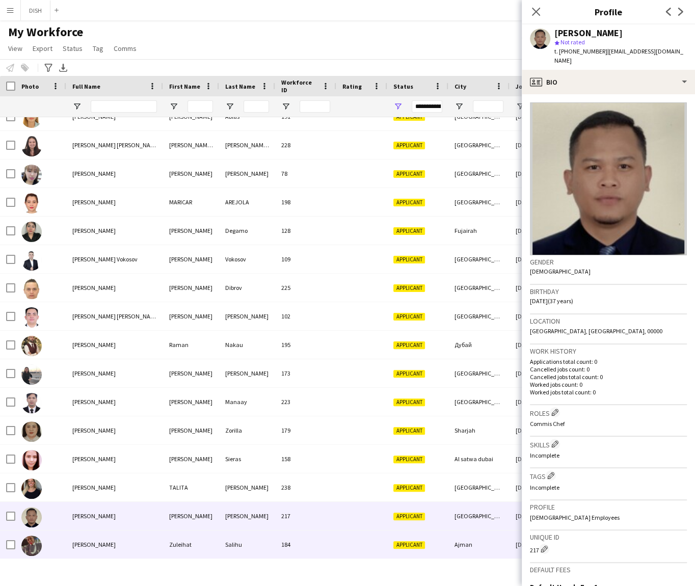
click at [120, 537] on div "Zuleihat Salihu" at bounding box center [114, 544] width 97 height 28
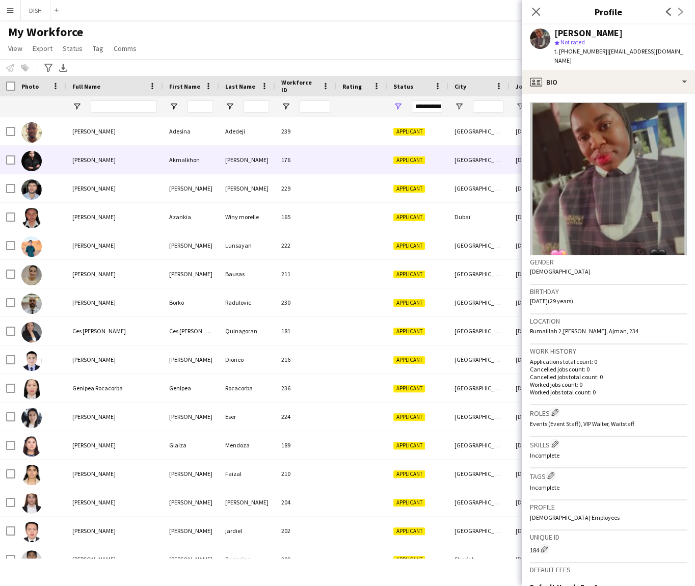
click at [127, 150] on div "Akmalkhon Rashidkhonov" at bounding box center [114, 160] width 97 height 28
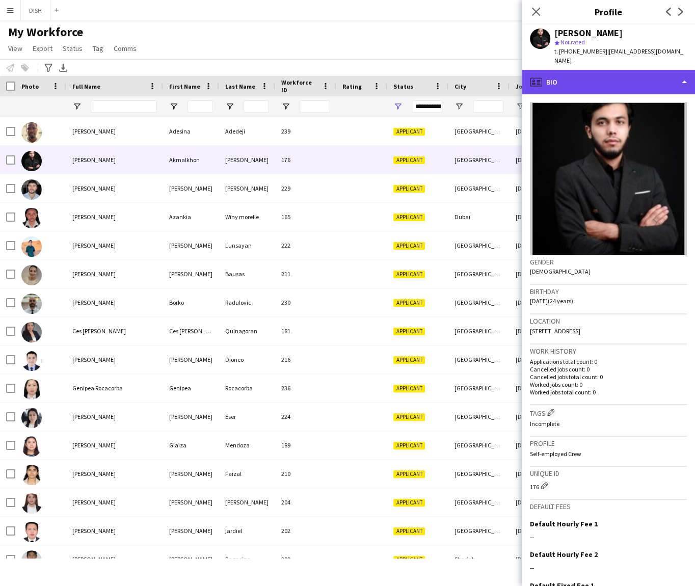
click at [590, 77] on div "profile Bio" at bounding box center [608, 82] width 173 height 24
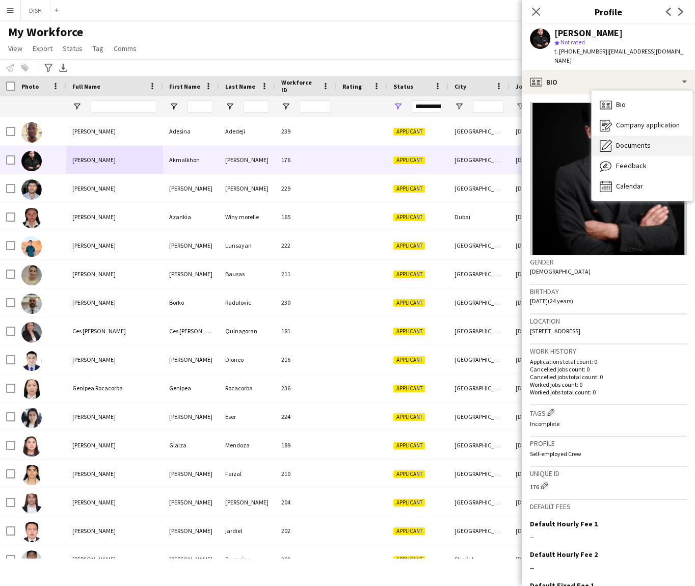
click at [630, 141] on span "Documents" at bounding box center [633, 145] width 35 height 9
